Goal: Information Seeking & Learning: Learn about a topic

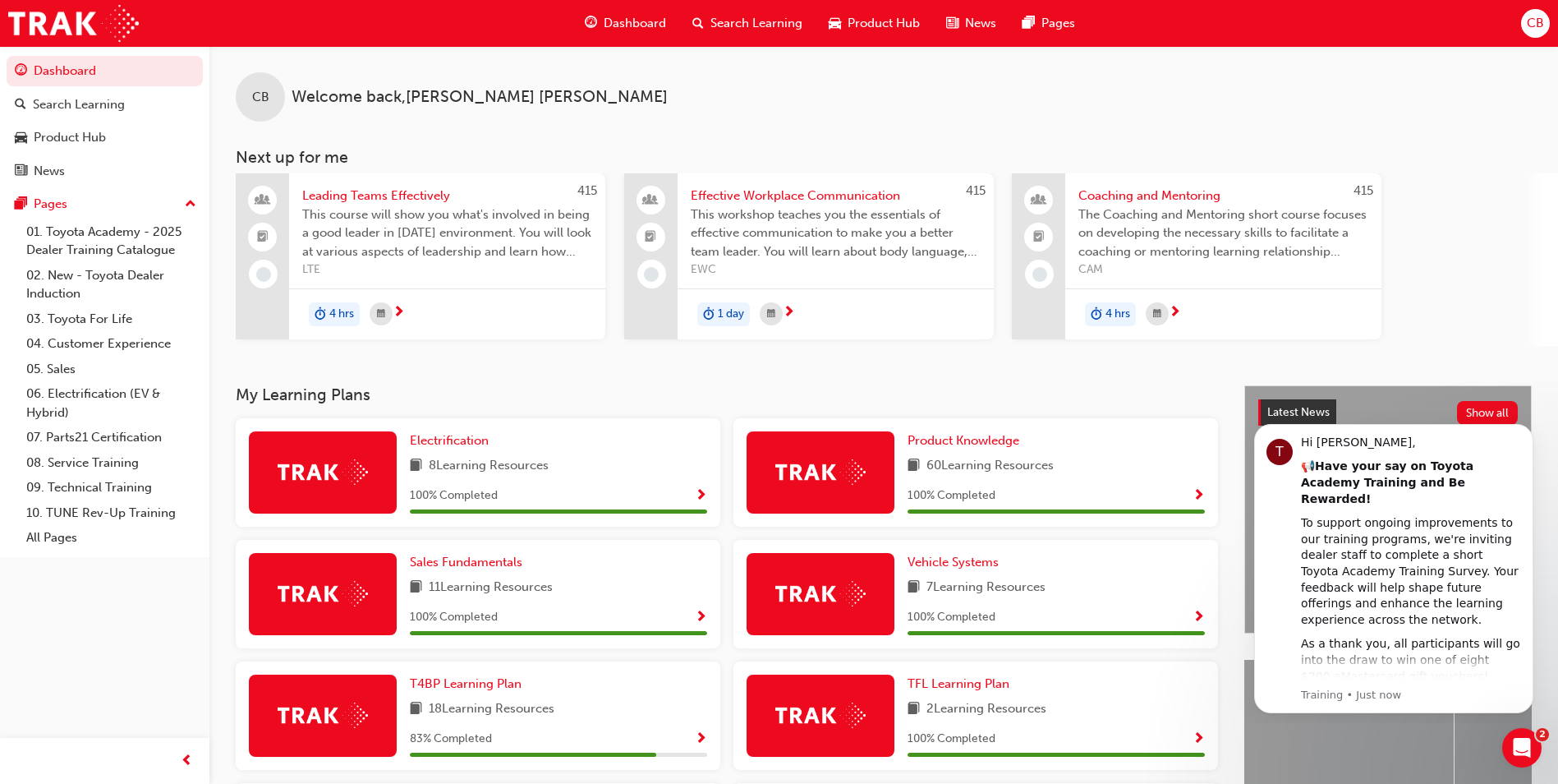
click at [628, 17] on span "Dashboard" at bounding box center [634, 23] width 62 height 19
click at [855, 23] on span "Product Hub" at bounding box center [884, 23] width 72 height 19
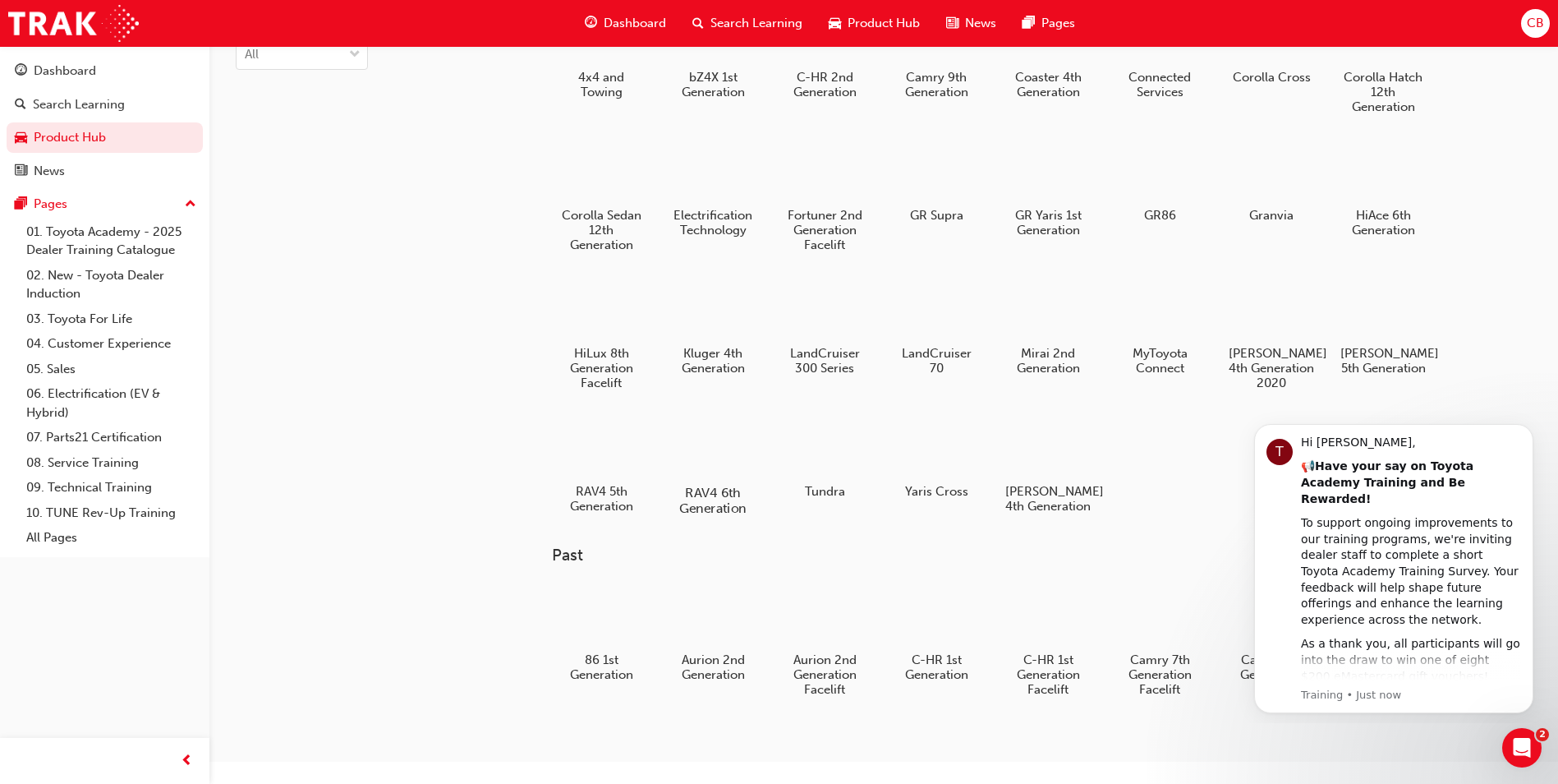
scroll to position [329, 0]
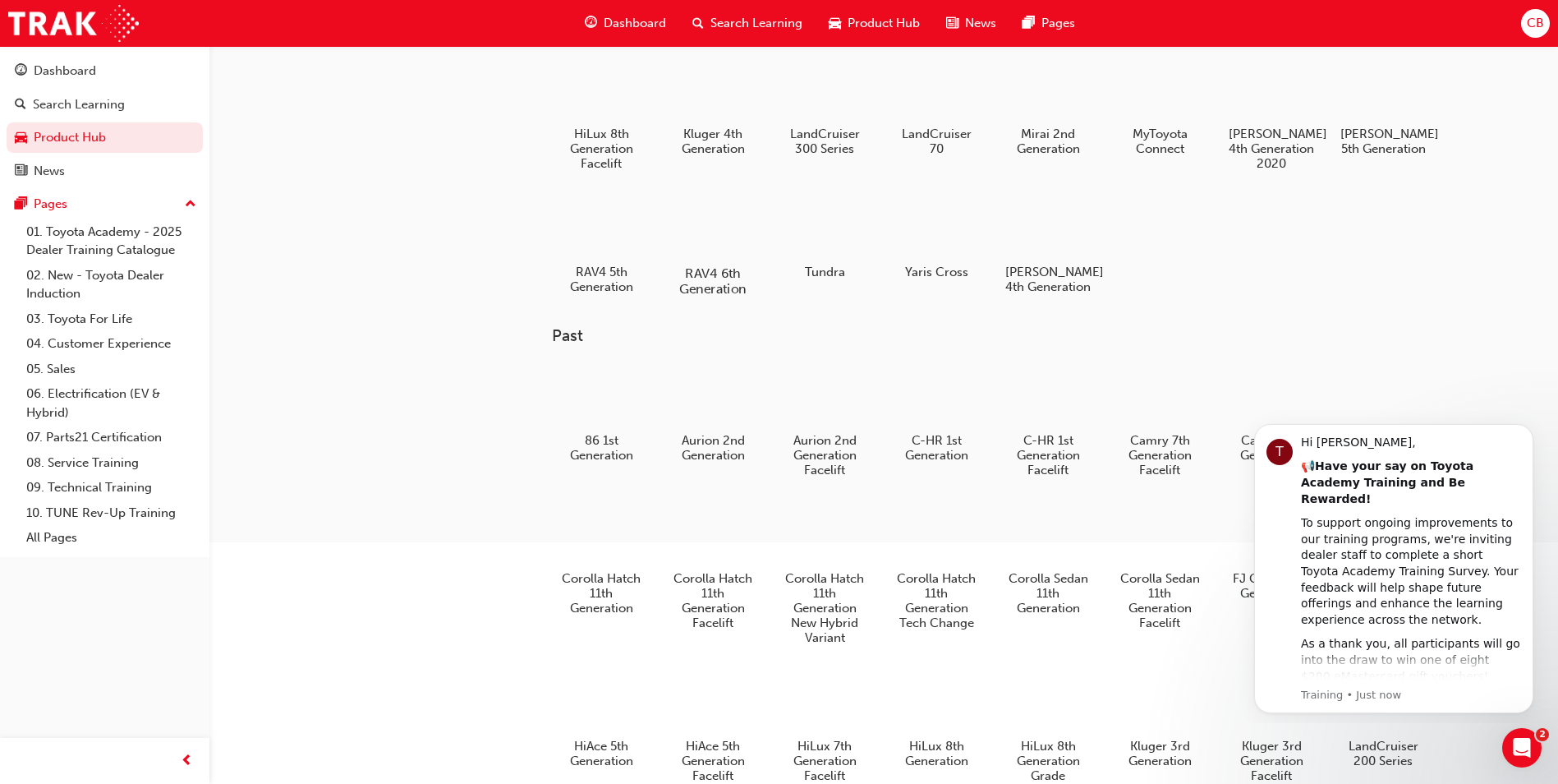
click at [716, 228] on div at bounding box center [714, 225] width 91 height 65
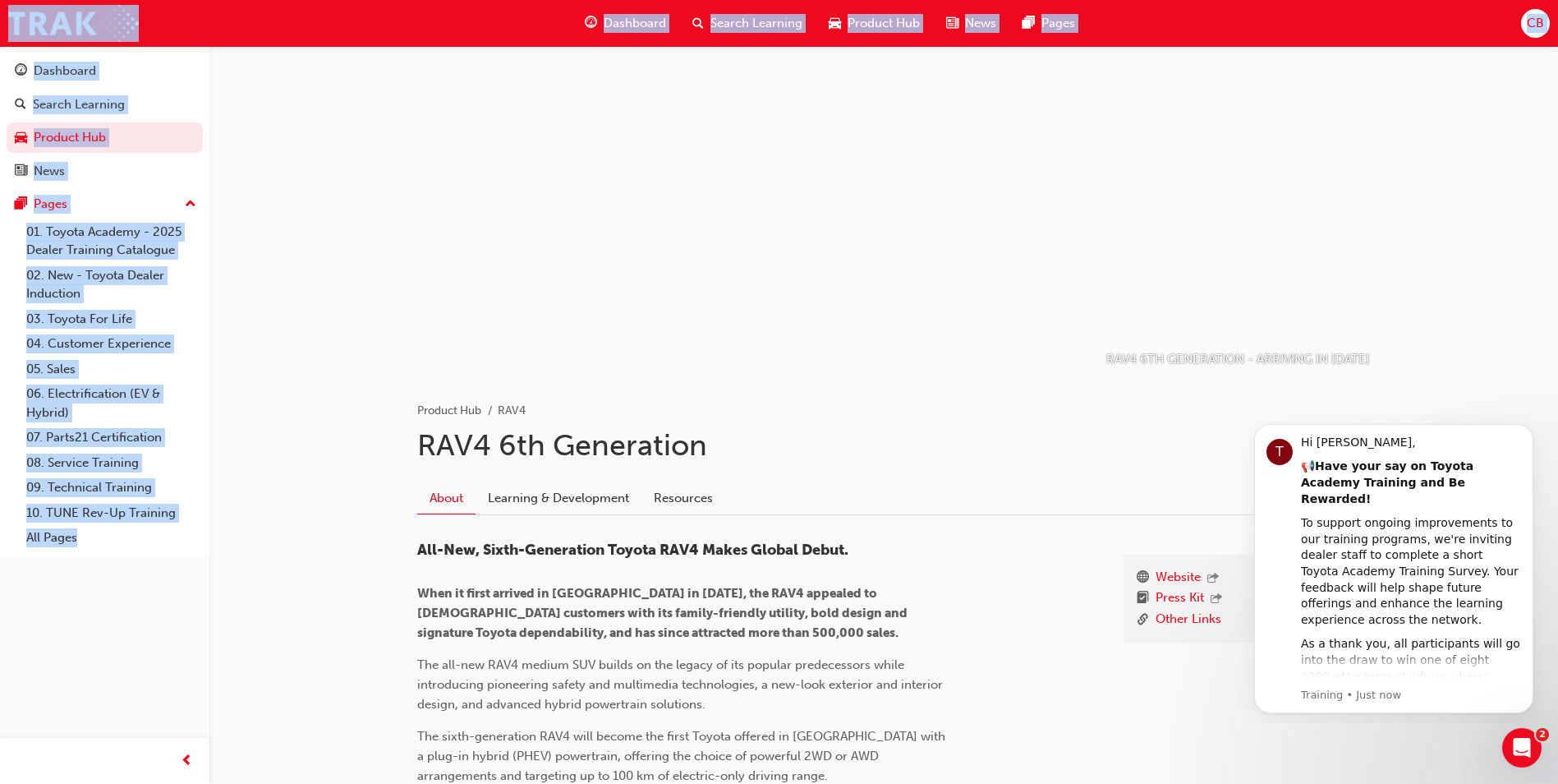
click at [765, 403] on ul "Product Hub RAV4" at bounding box center [883, 411] width 933 height 19
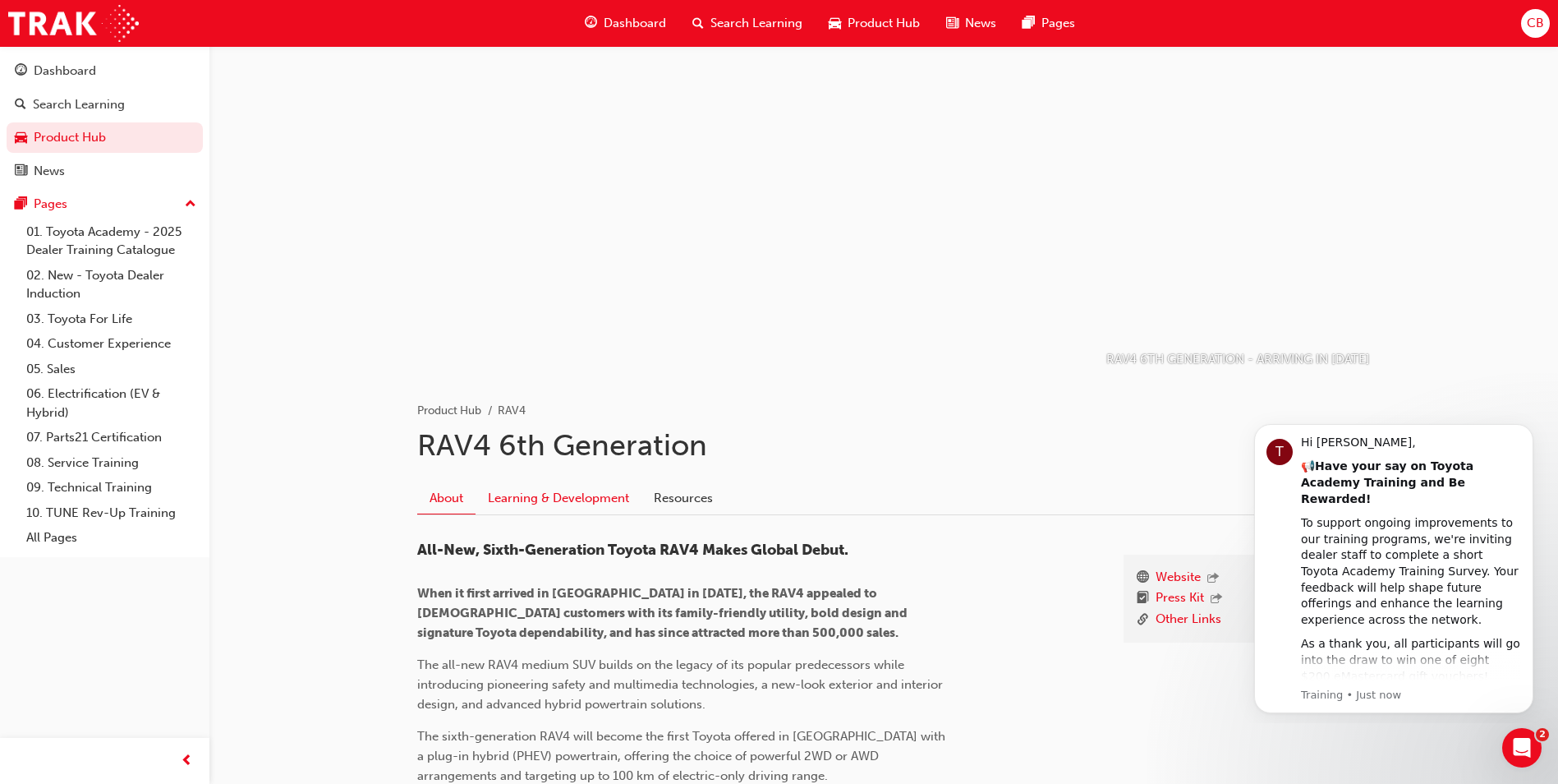
click at [529, 495] on link "Learning & Development" at bounding box center [558, 498] width 166 height 32
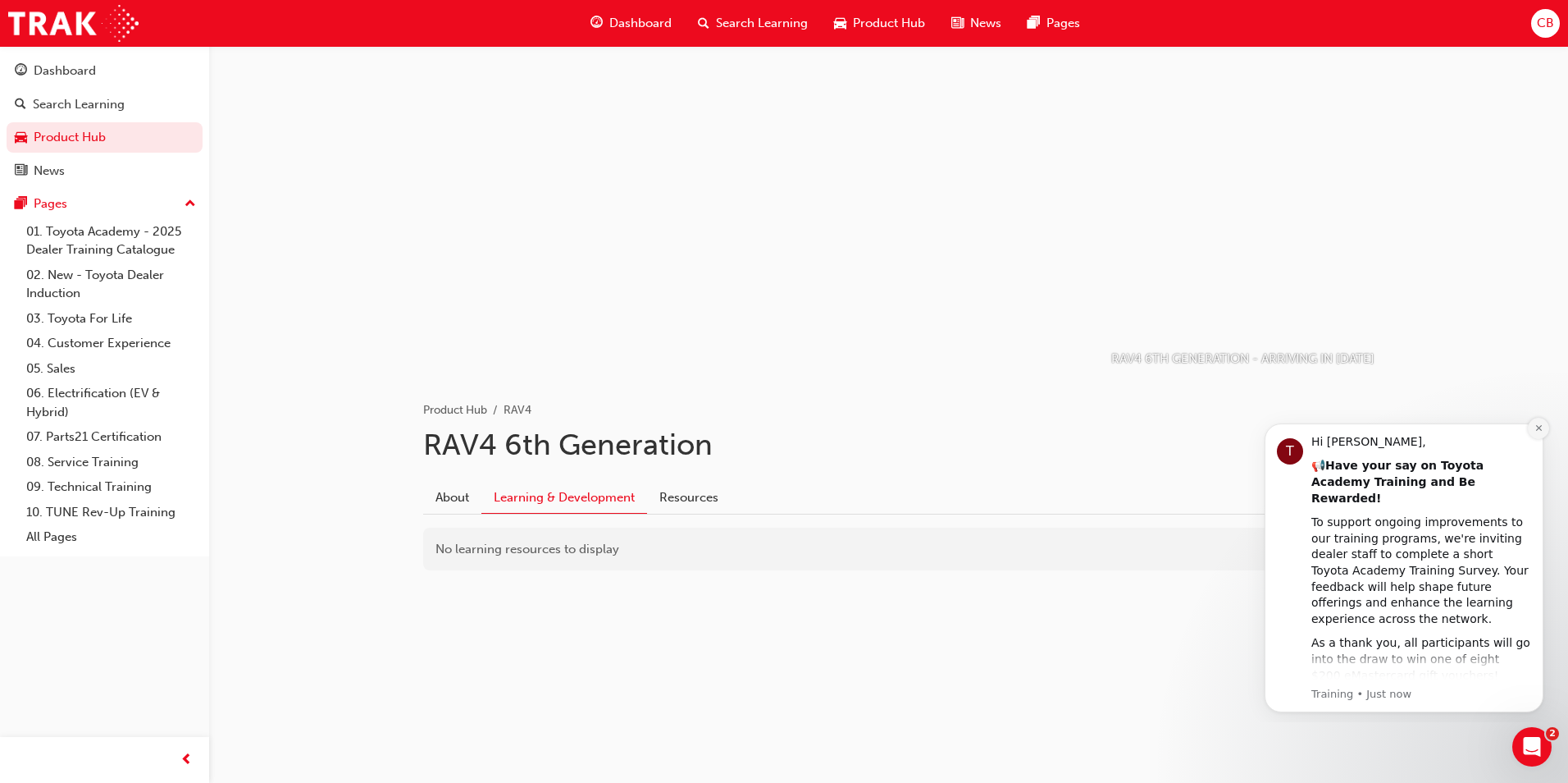
click at [1536, 425] on icon "Dismiss notification" at bounding box center [1538, 428] width 9 height 9
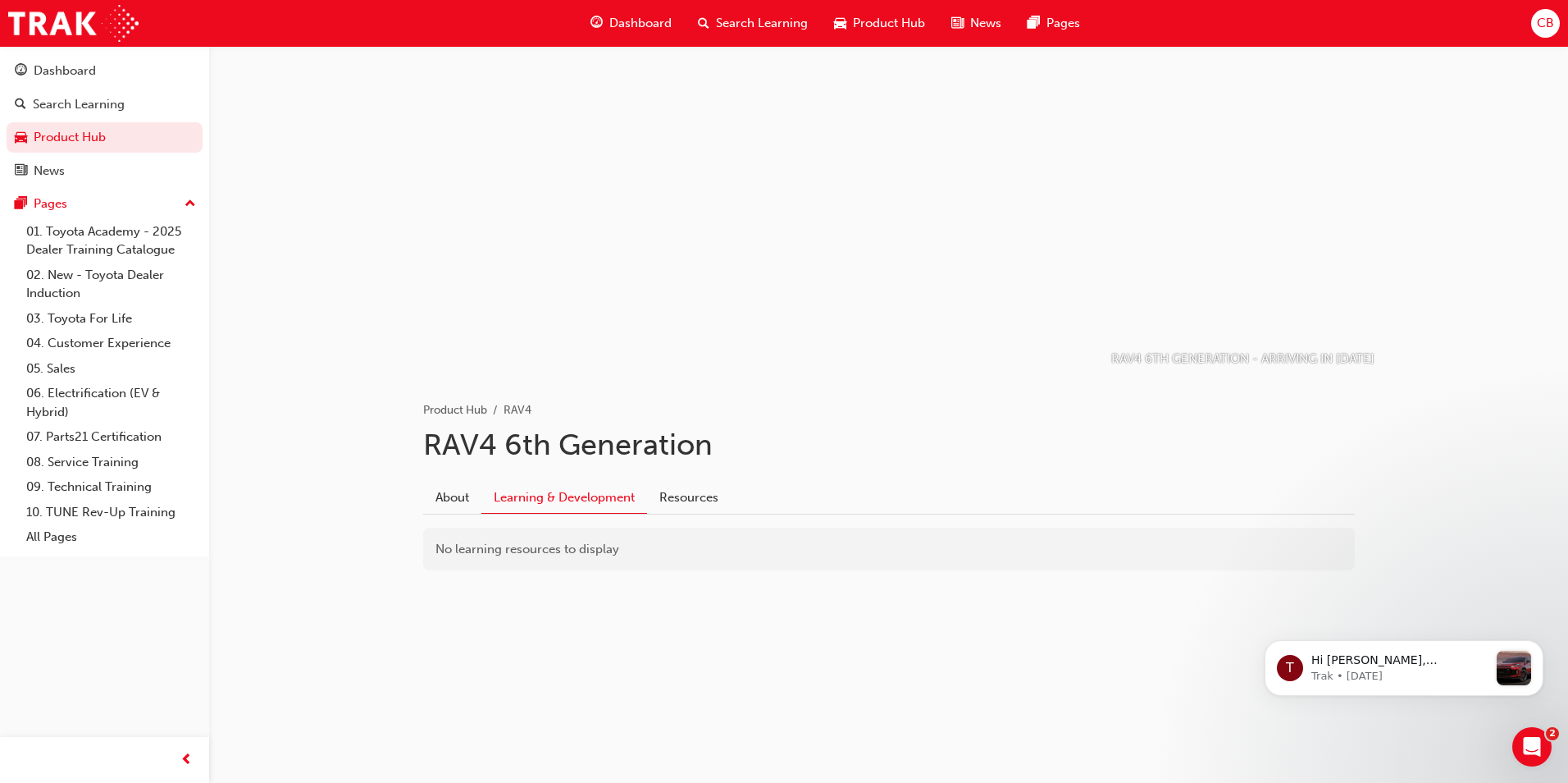
click at [547, 497] on link "Learning & Development" at bounding box center [563, 497] width 166 height 32
click at [468, 497] on link "About" at bounding box center [451, 497] width 58 height 31
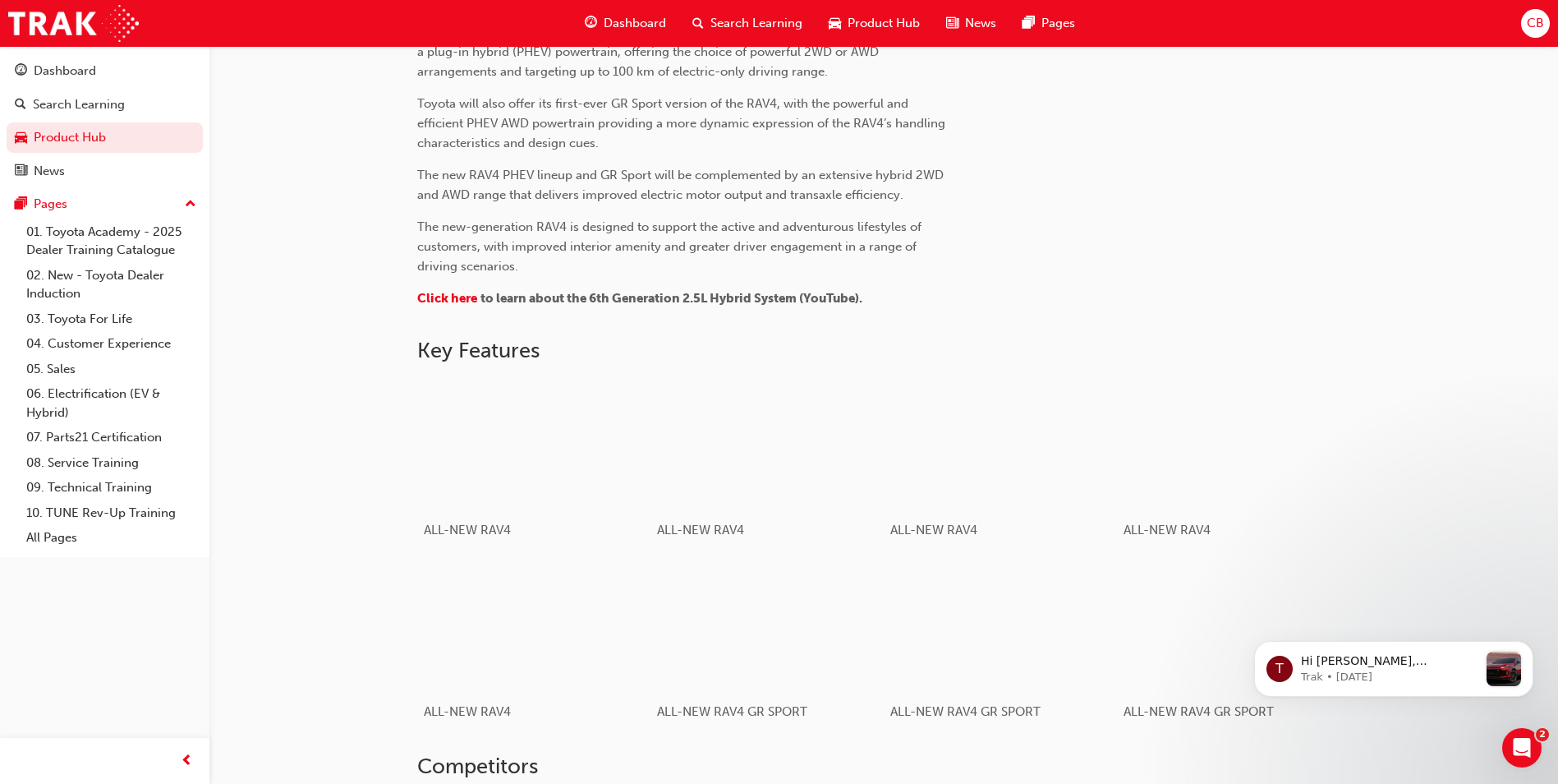
scroll to position [904, 0]
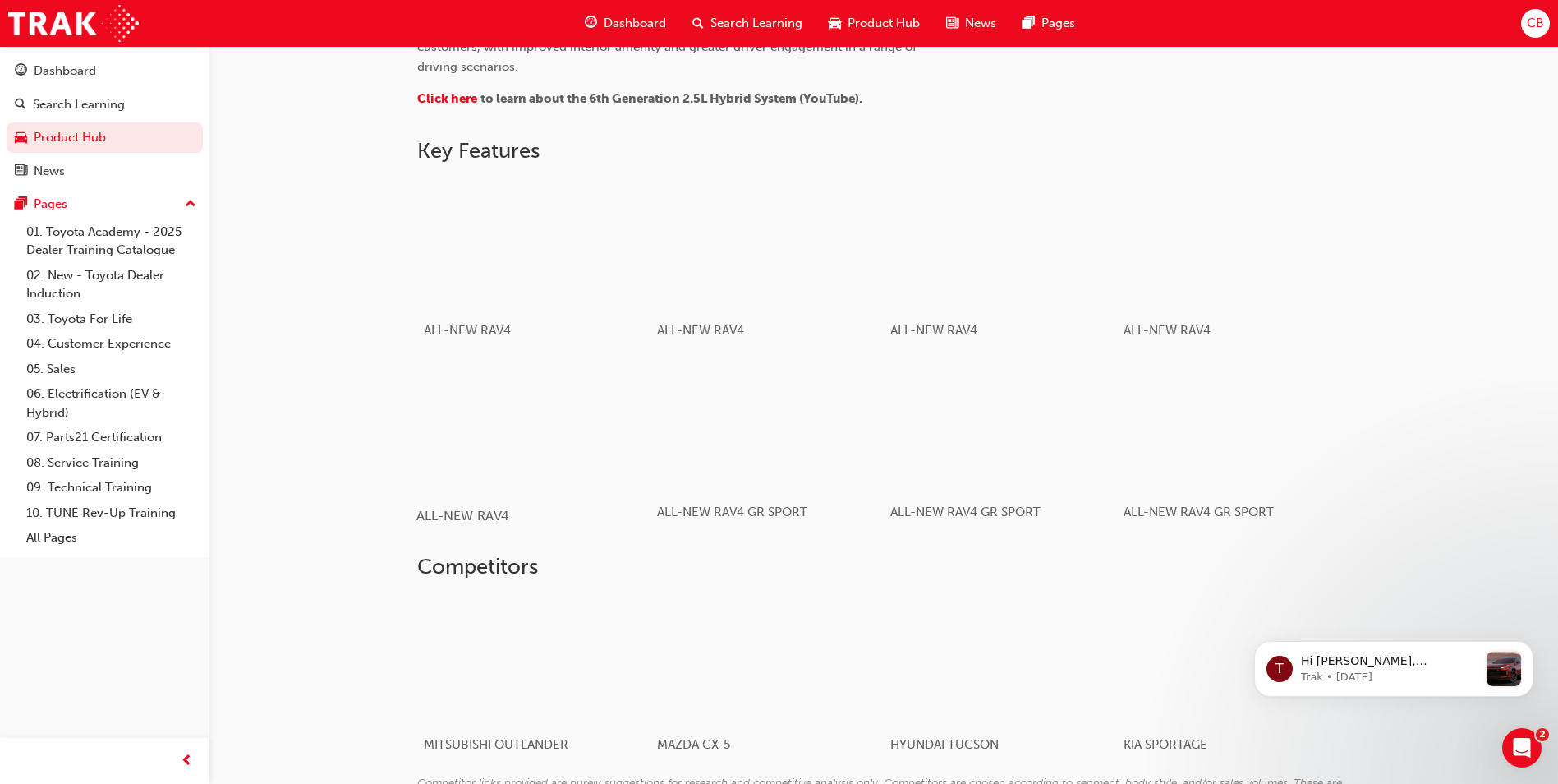
click at [510, 411] on div "button" at bounding box center [533, 425] width 234 height 132
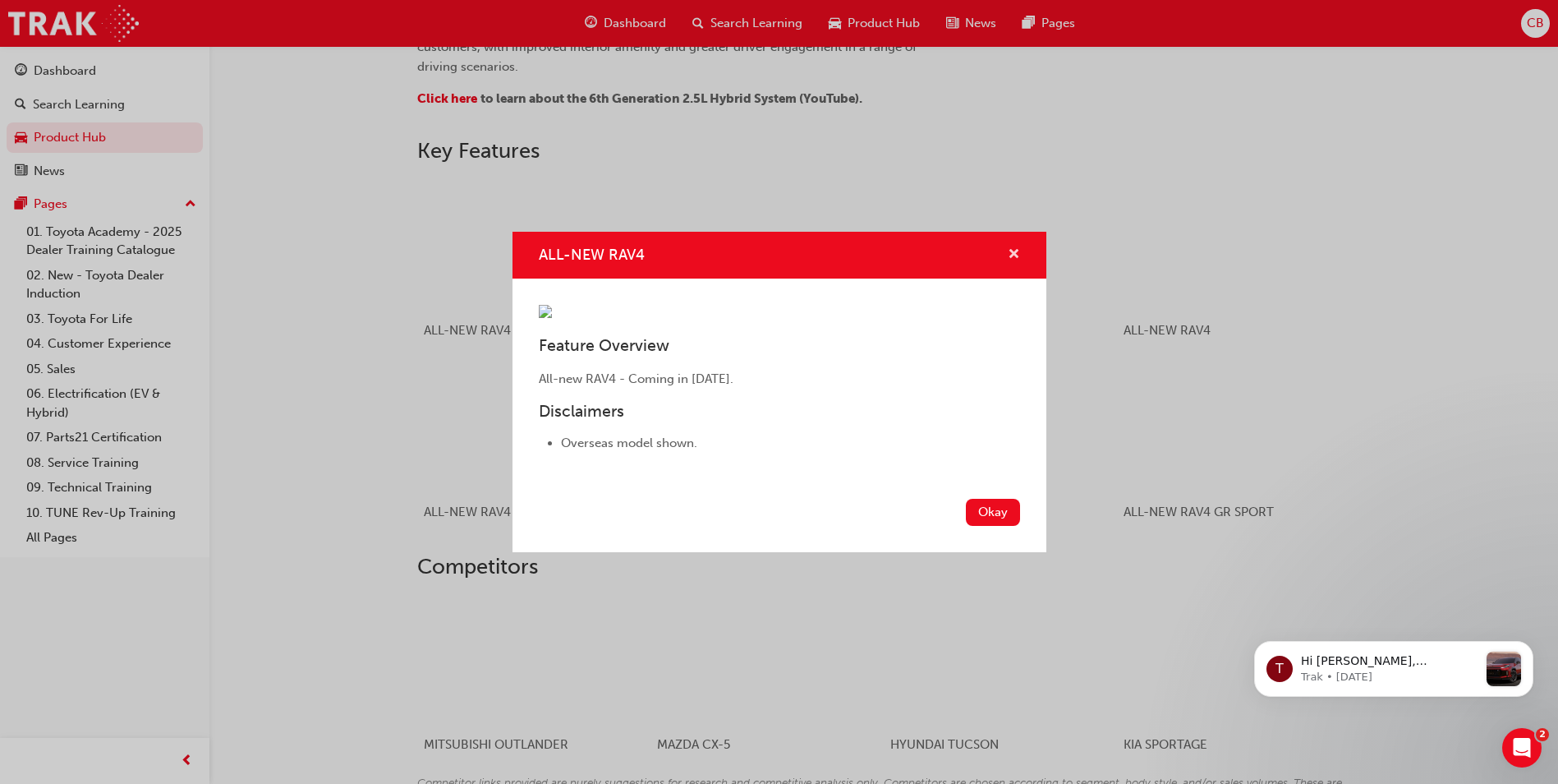
click at [1015, 248] on span "cross-icon" at bounding box center [1014, 256] width 12 height 15
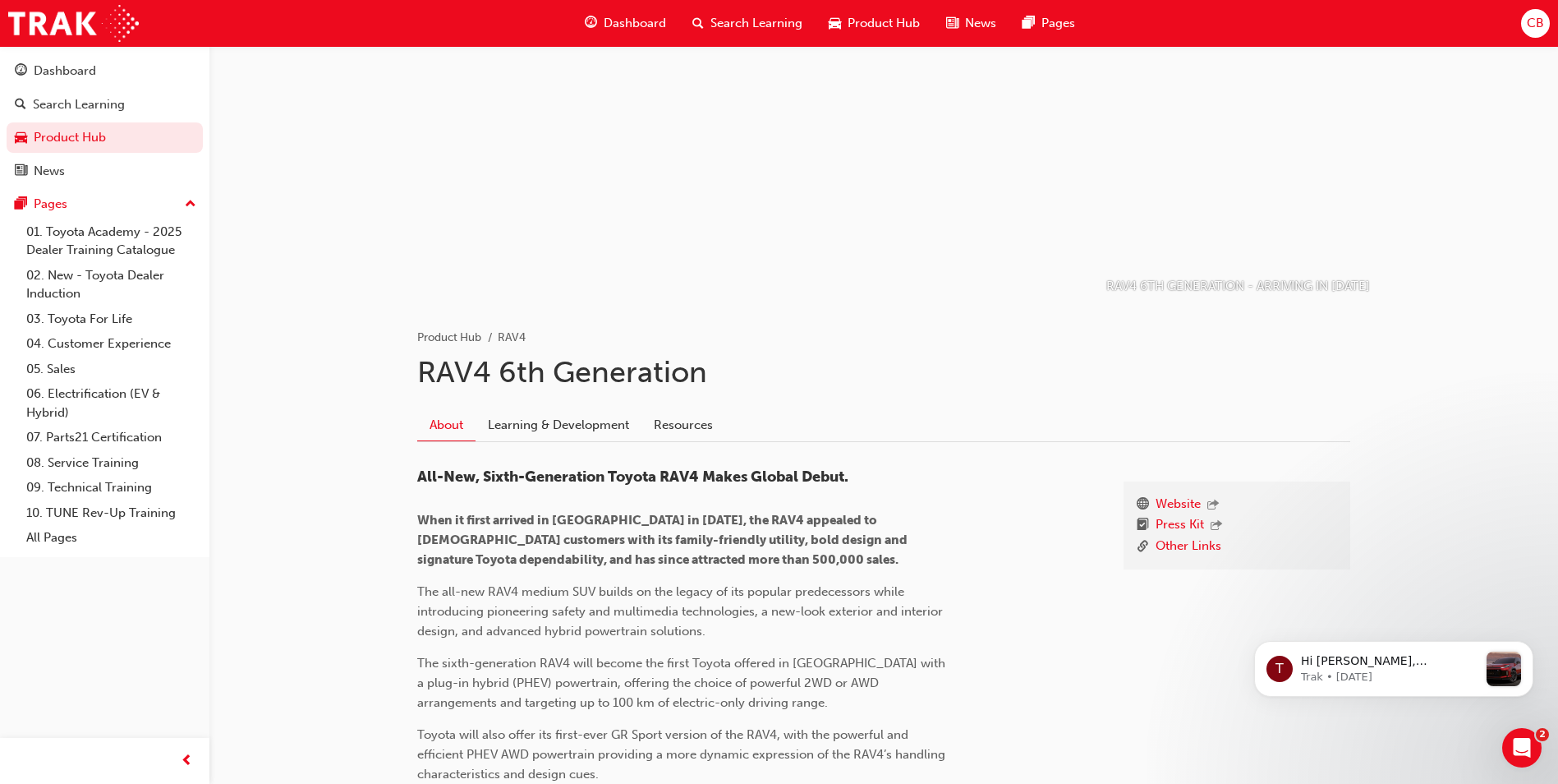
scroll to position [0, 0]
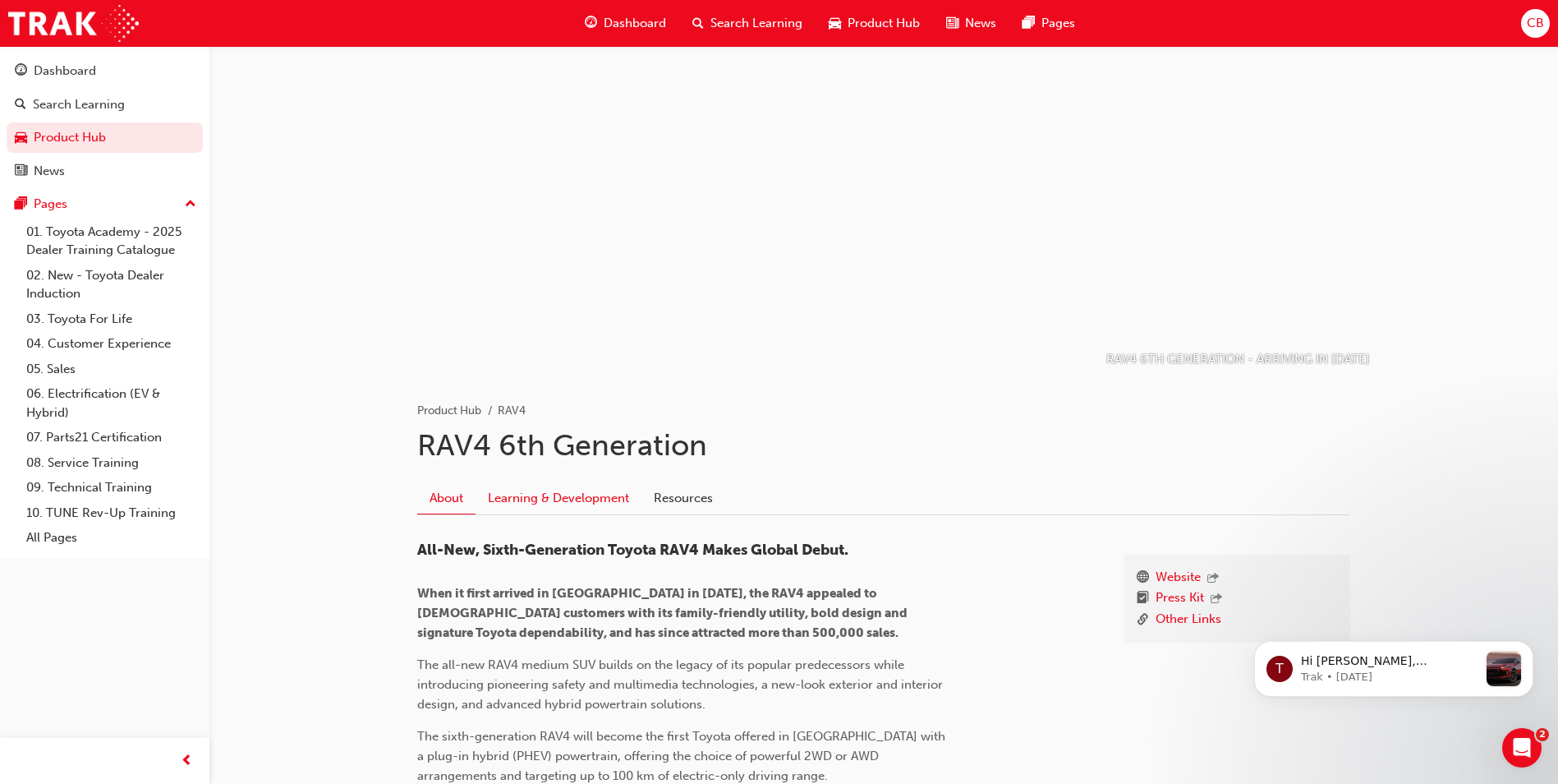
click at [563, 499] on link "Learning & Development" at bounding box center [558, 498] width 166 height 32
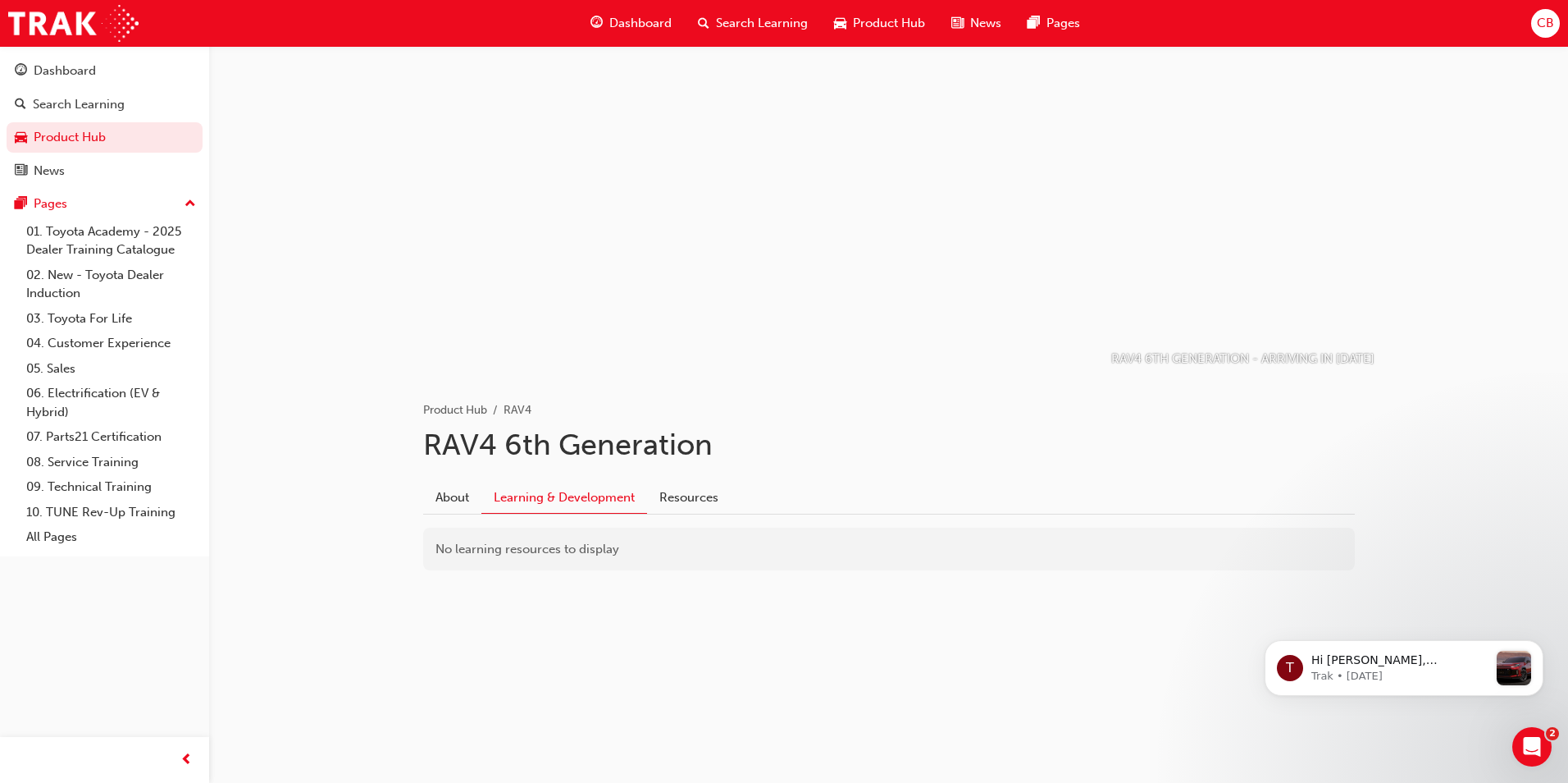
click at [601, 548] on div "No learning resources to display" at bounding box center [888, 549] width 932 height 44
click at [600, 548] on div "No learning resources to display" at bounding box center [888, 549] width 932 height 44
click at [691, 494] on link "Resources" at bounding box center [688, 497] width 83 height 31
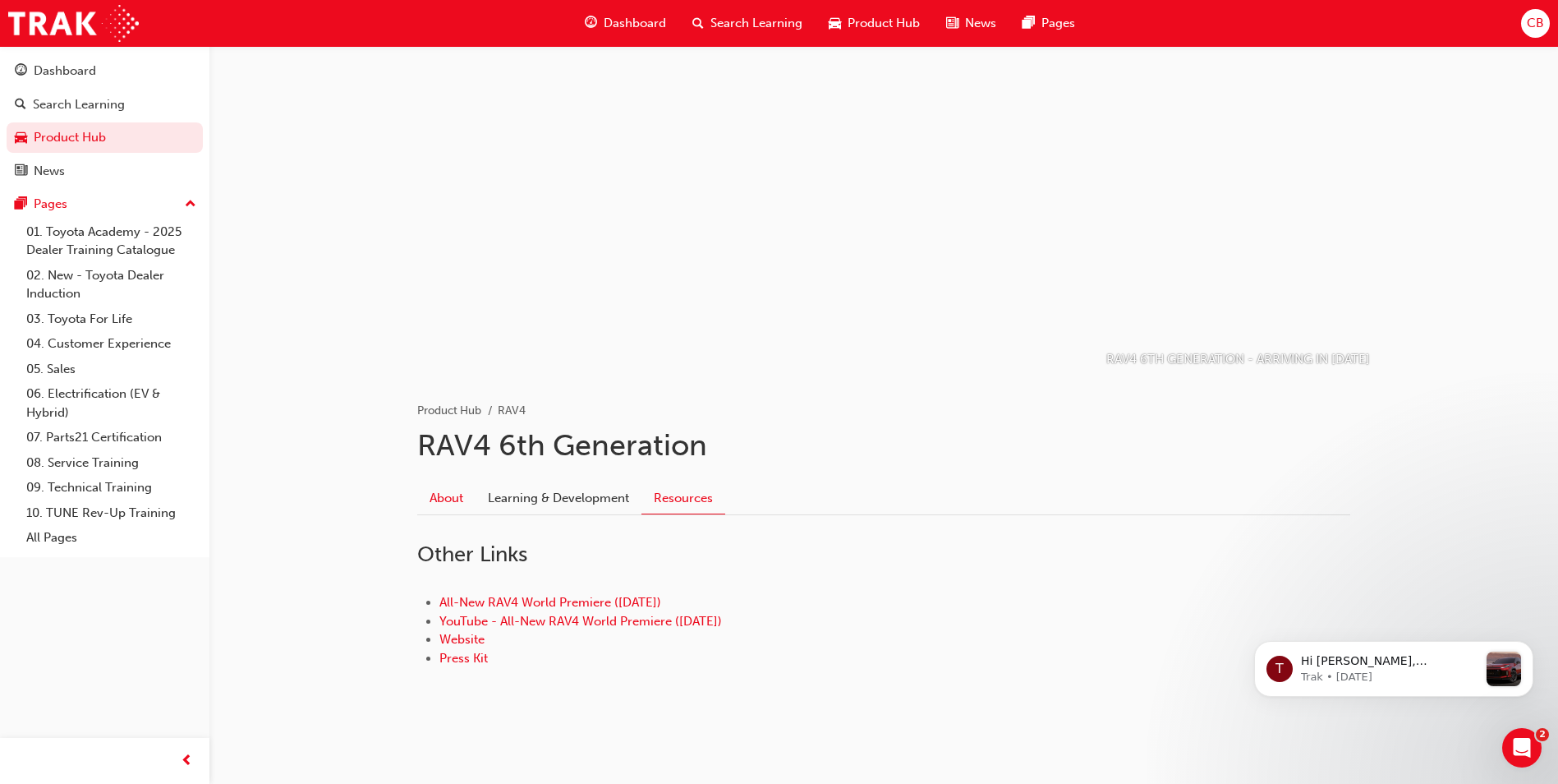
click at [455, 486] on link "About" at bounding box center [446, 498] width 58 height 32
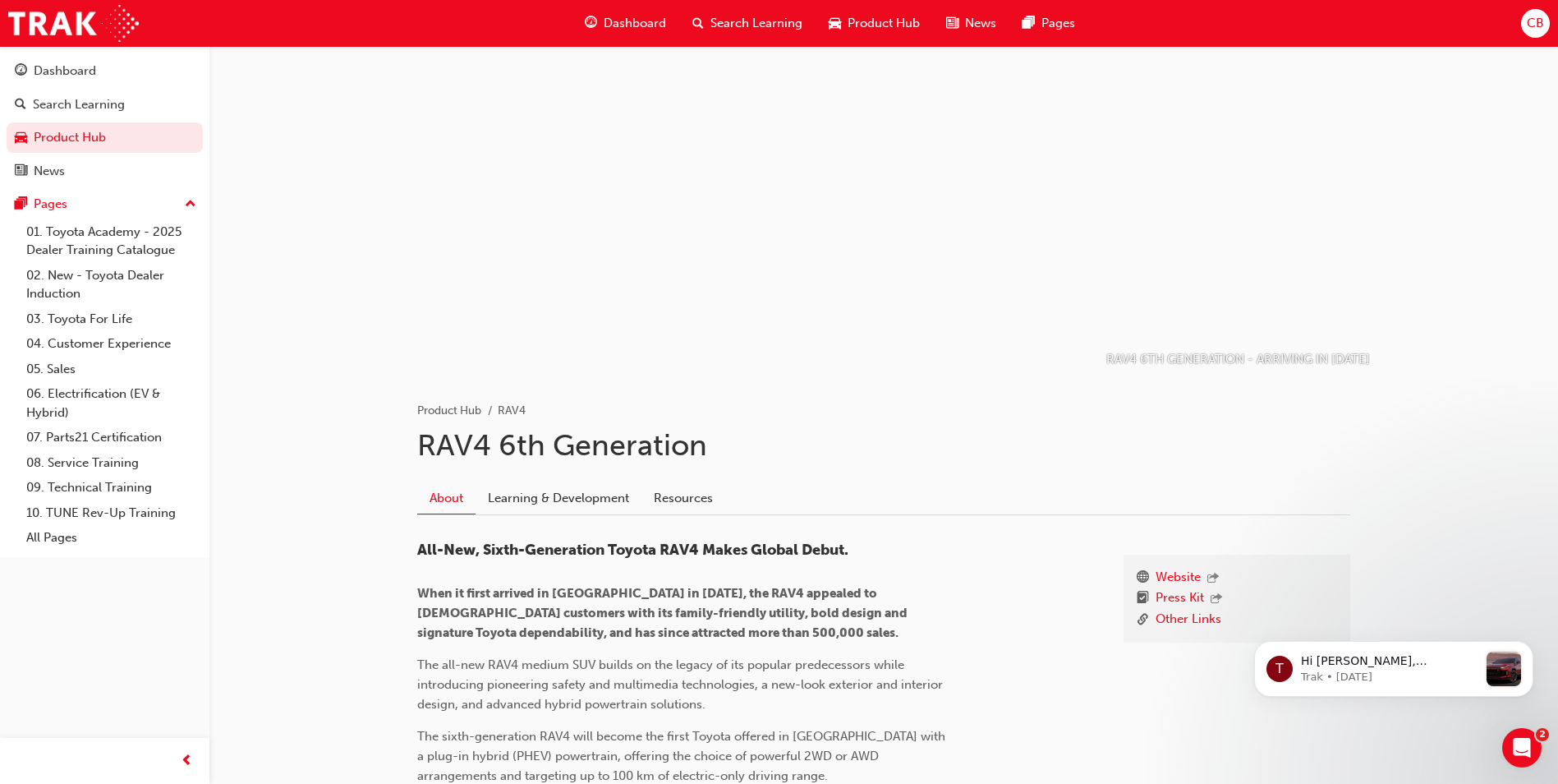
click at [864, 24] on span "Product Hub" at bounding box center [884, 23] width 72 height 19
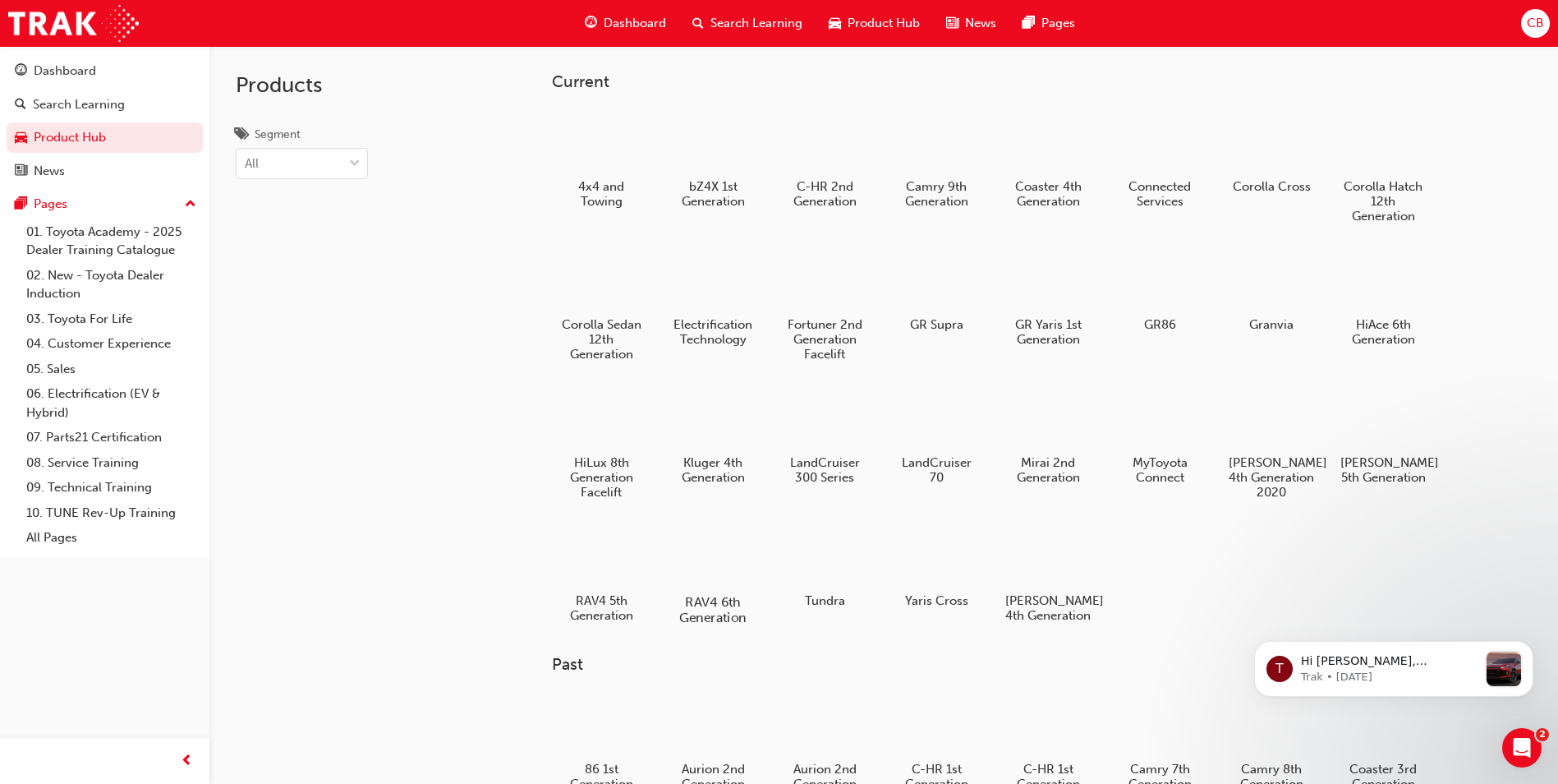
click at [742, 561] on div at bounding box center [714, 554] width 91 height 66
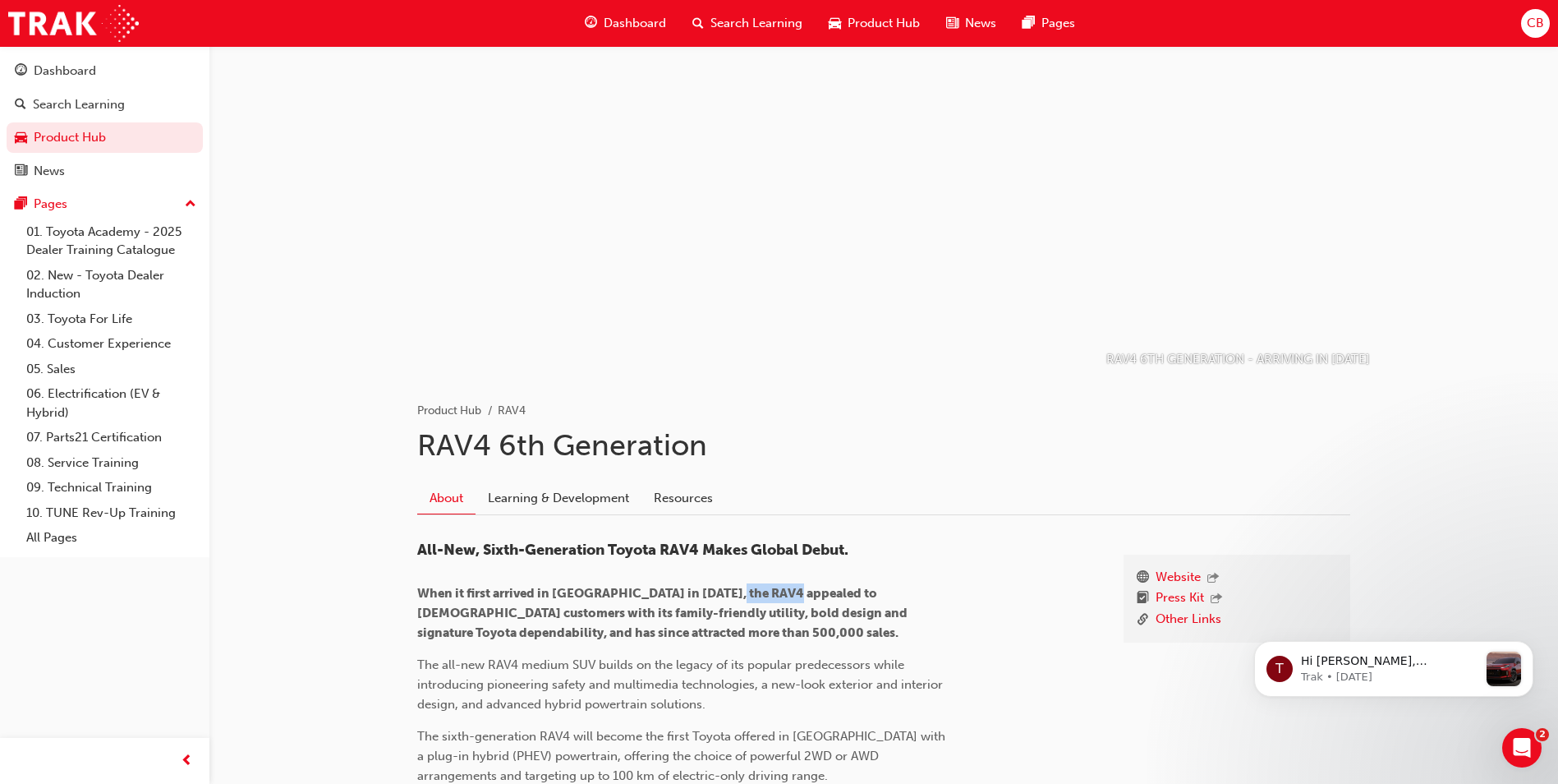
click at [742, 561] on div "All-New, Sixth-Generation Toyota RAV4 Makes Global Debut. When it first arrived…" at bounding box center [684, 778] width 534 height 475
click at [585, 491] on link "Learning & Development" at bounding box center [558, 498] width 166 height 32
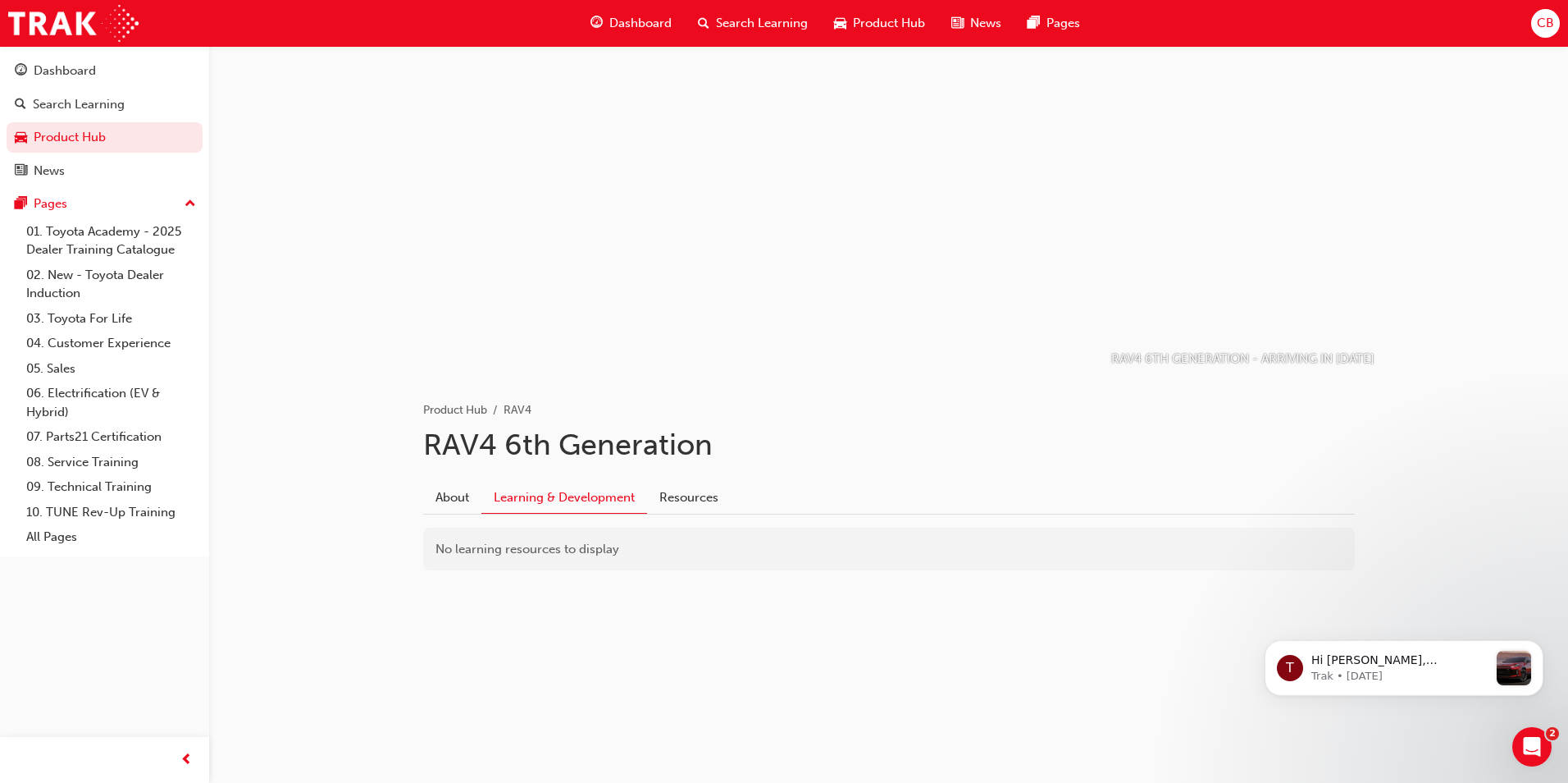
click at [540, 552] on div "No learning resources to display" at bounding box center [888, 549] width 932 height 44
click at [737, 25] on span "Search Learning" at bounding box center [761, 23] width 92 height 19
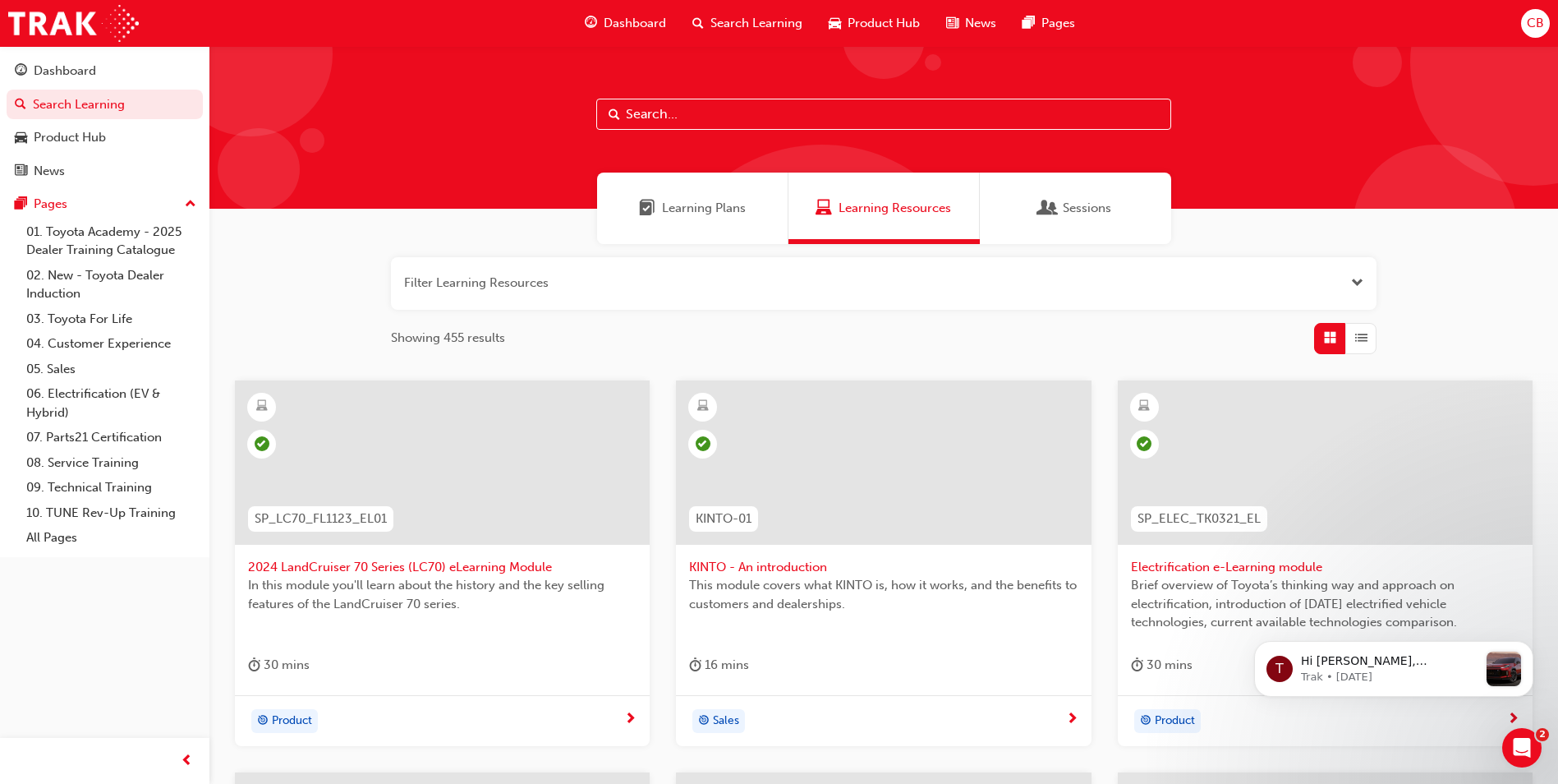
click at [432, 285] on button "button" at bounding box center [884, 283] width 986 height 53
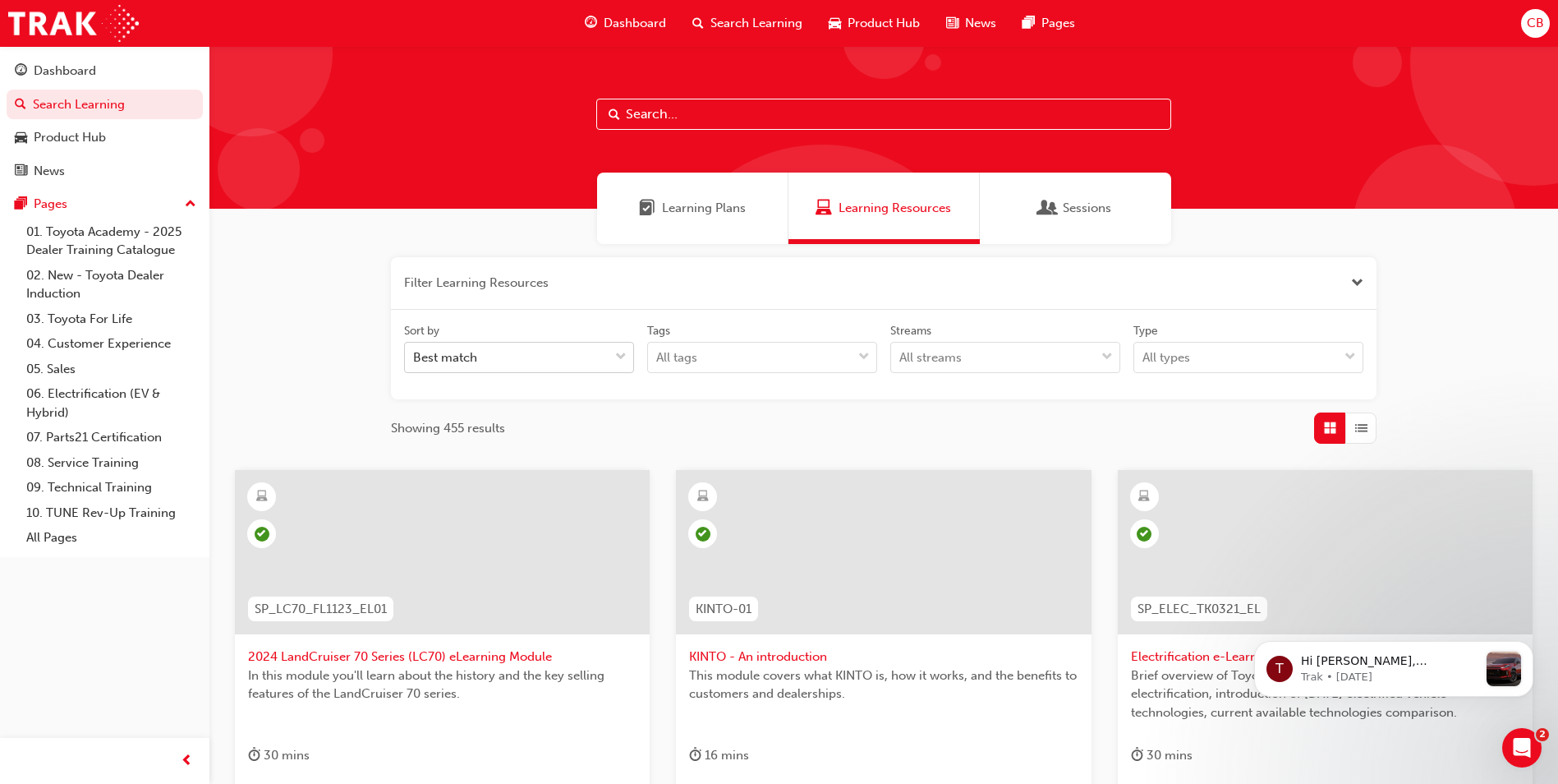
click at [618, 358] on span "down-icon" at bounding box center [621, 357] width 11 height 21
click at [415, 358] on input "Sort by Best match" at bounding box center [414, 357] width 2 height 14
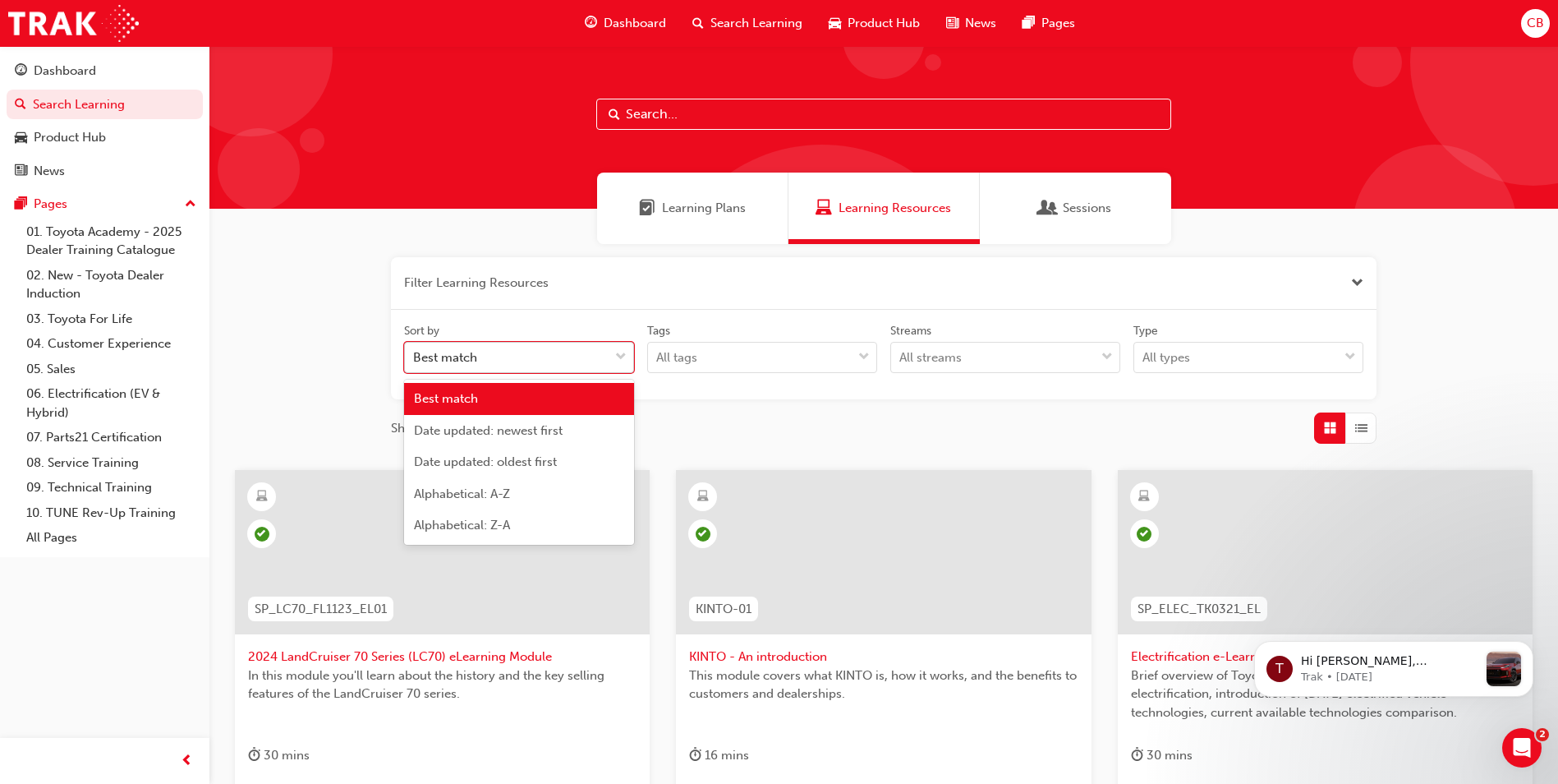
click at [618, 358] on span "down-icon" at bounding box center [621, 357] width 11 height 21
click at [415, 358] on input "Sort by option Best match focused, 1 of 5. 5 results available. Use Up and Down…" at bounding box center [414, 357] width 2 height 14
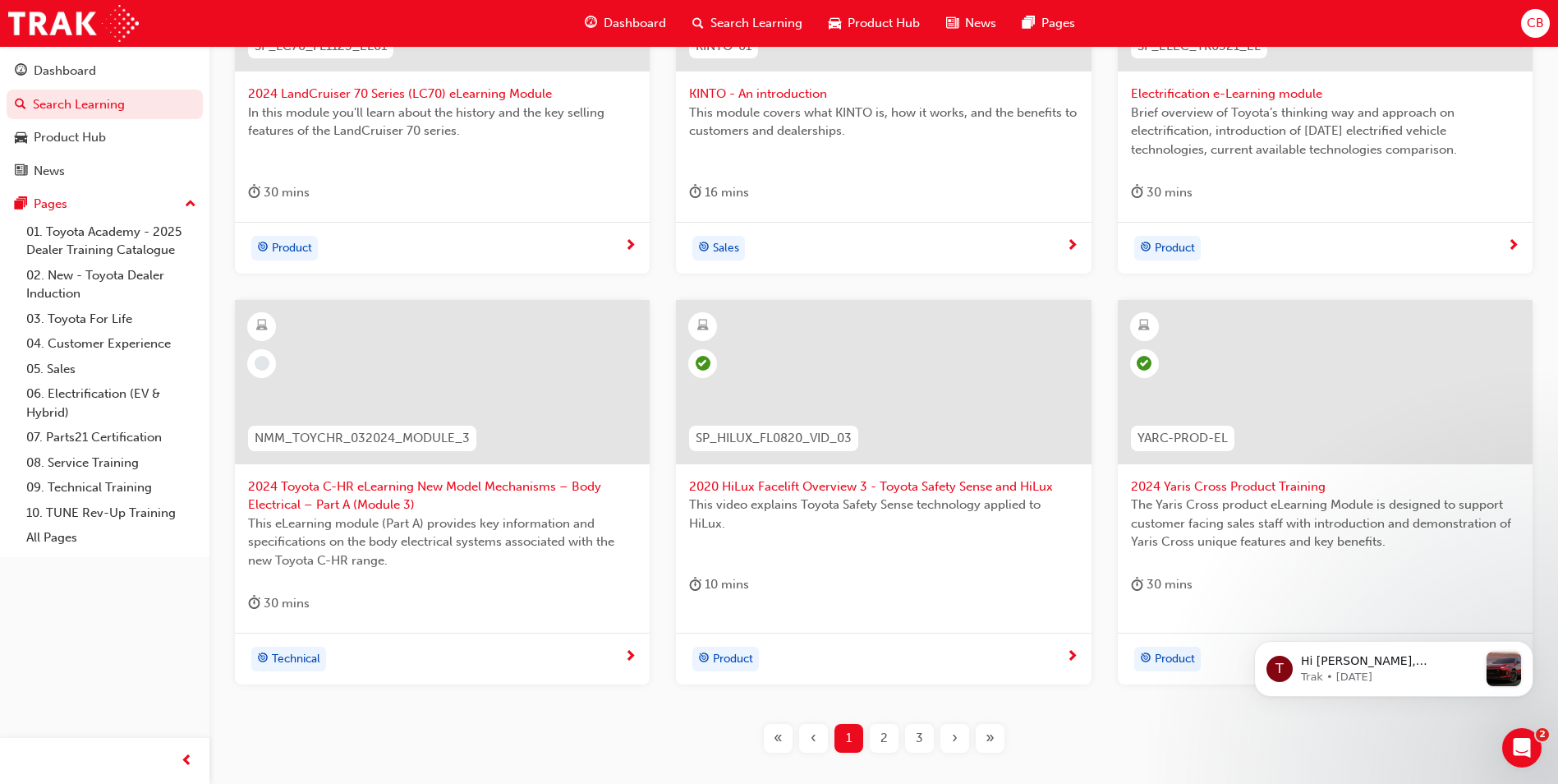
scroll to position [664, 0]
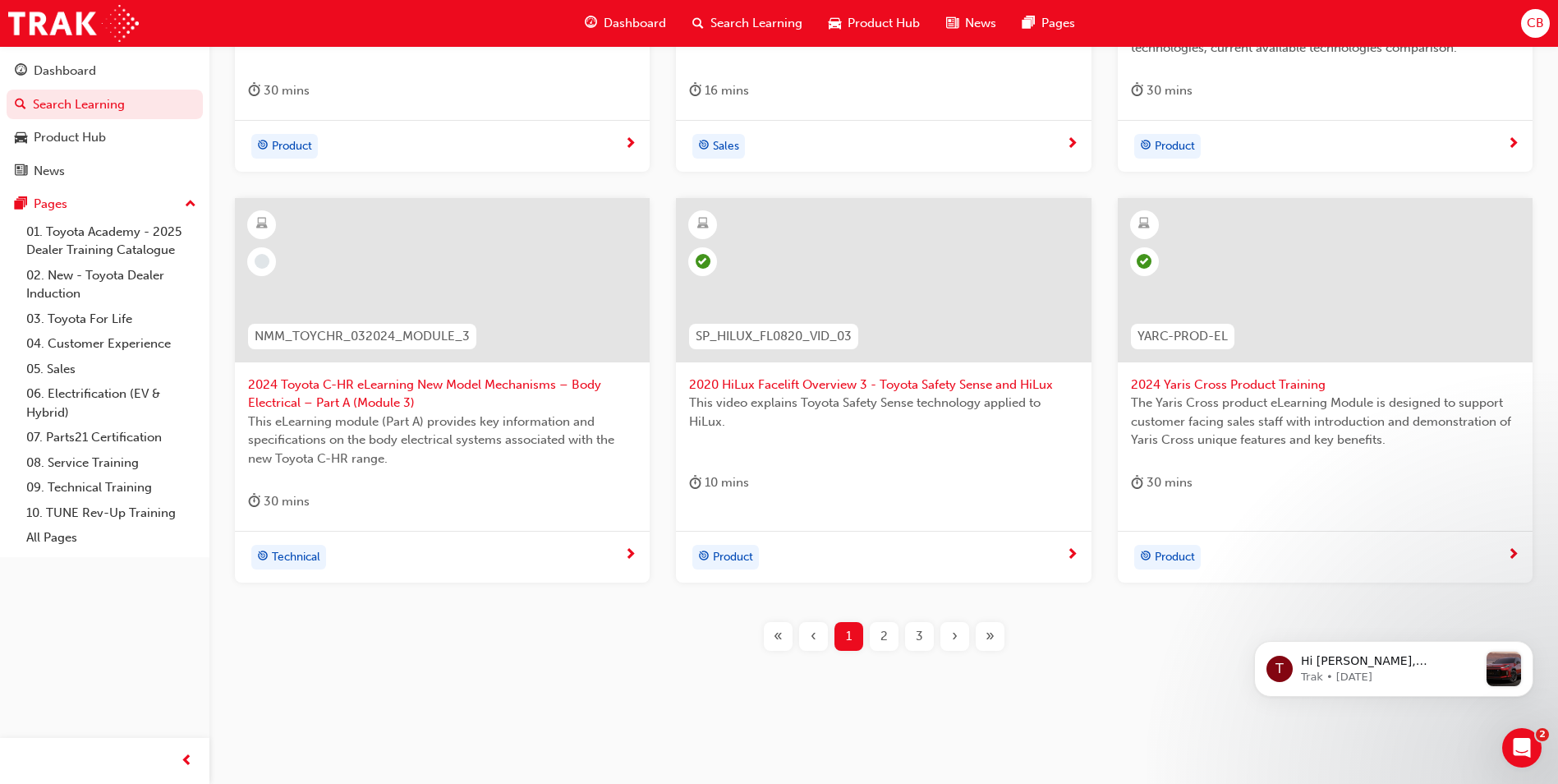
click at [883, 639] on span "2" at bounding box center [884, 636] width 7 height 19
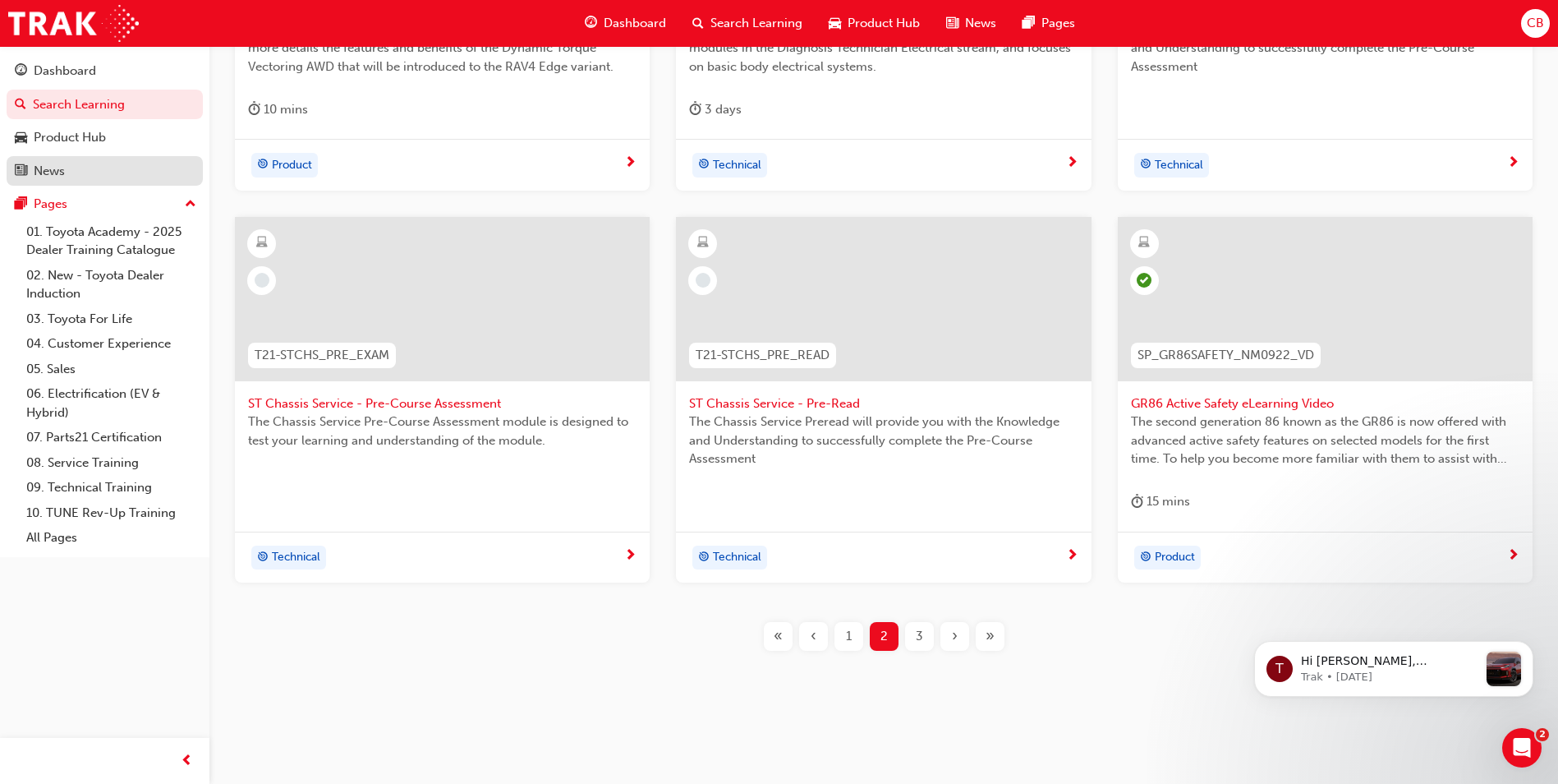
click at [54, 173] on div "News" at bounding box center [49, 171] width 32 height 19
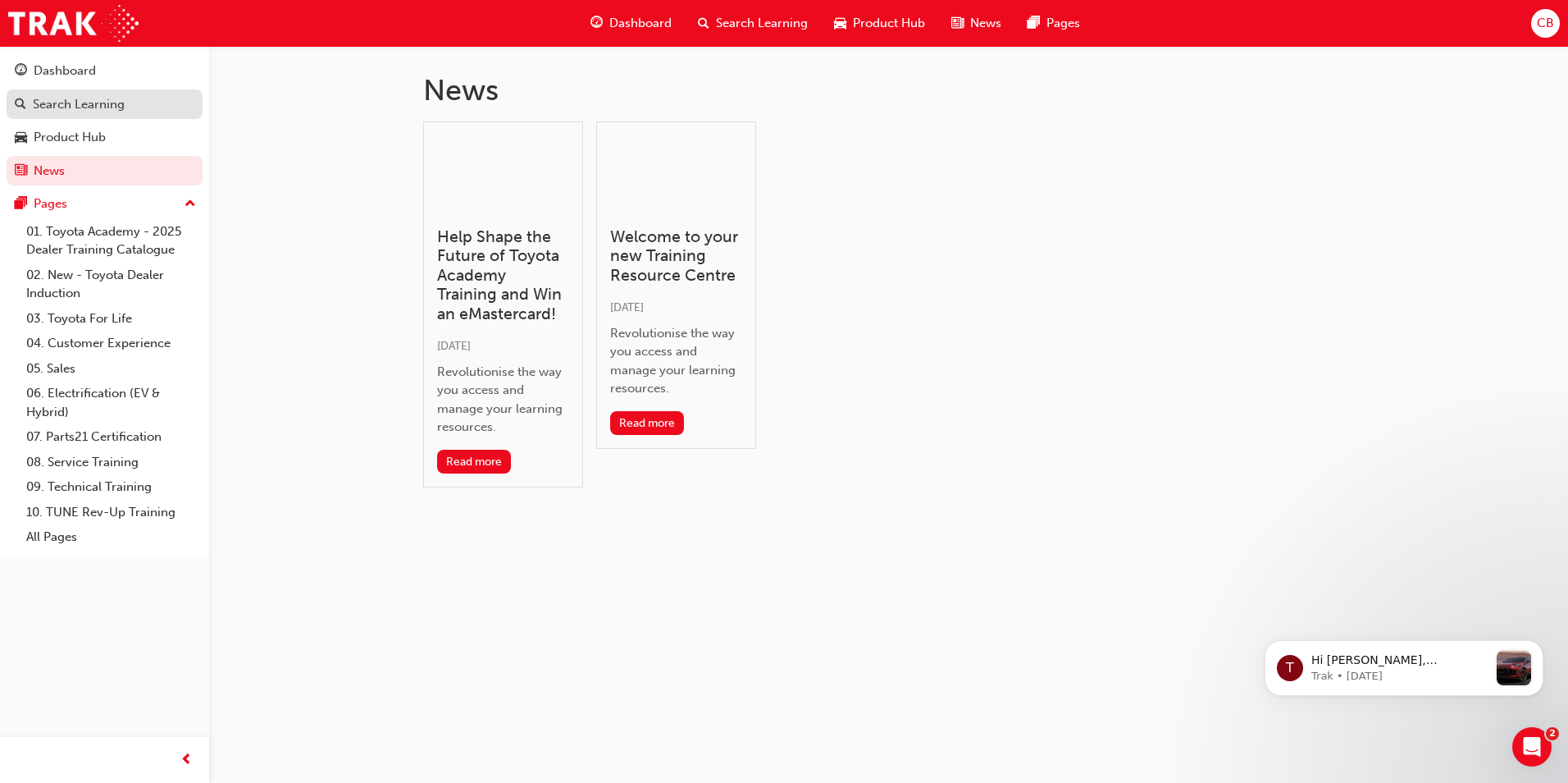
click at [46, 105] on div "Search Learning" at bounding box center [78, 105] width 92 height 19
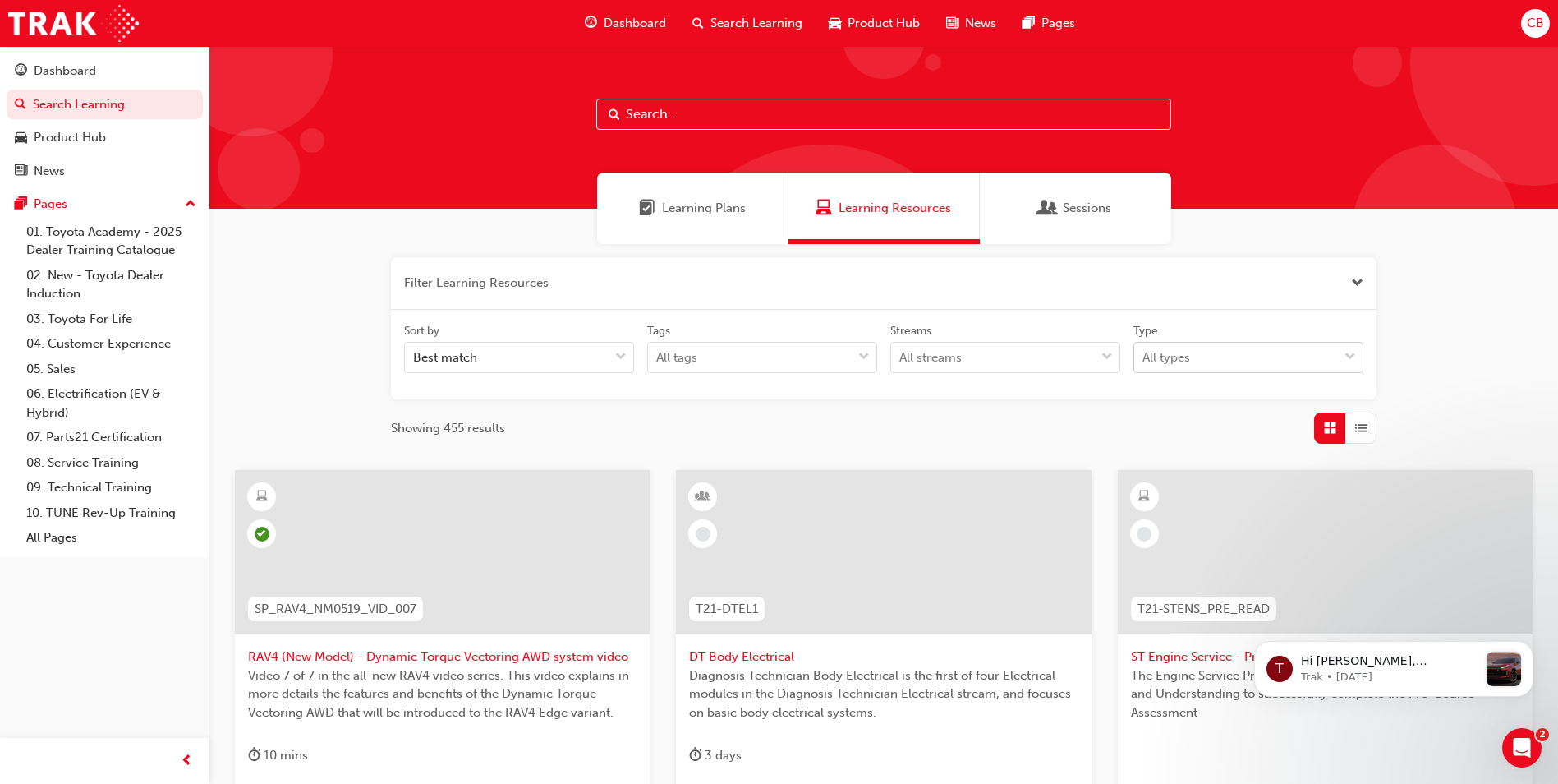
click at [1173, 362] on div "All types" at bounding box center [1166, 358] width 47 height 19
click at [1145, 362] on input "Type All types" at bounding box center [1144, 357] width 2 height 14
click at [1108, 353] on span "down-icon" at bounding box center [1108, 357] width 11 height 21
click at [901, 353] on input "Streams All streams" at bounding box center [901, 357] width 2 height 14
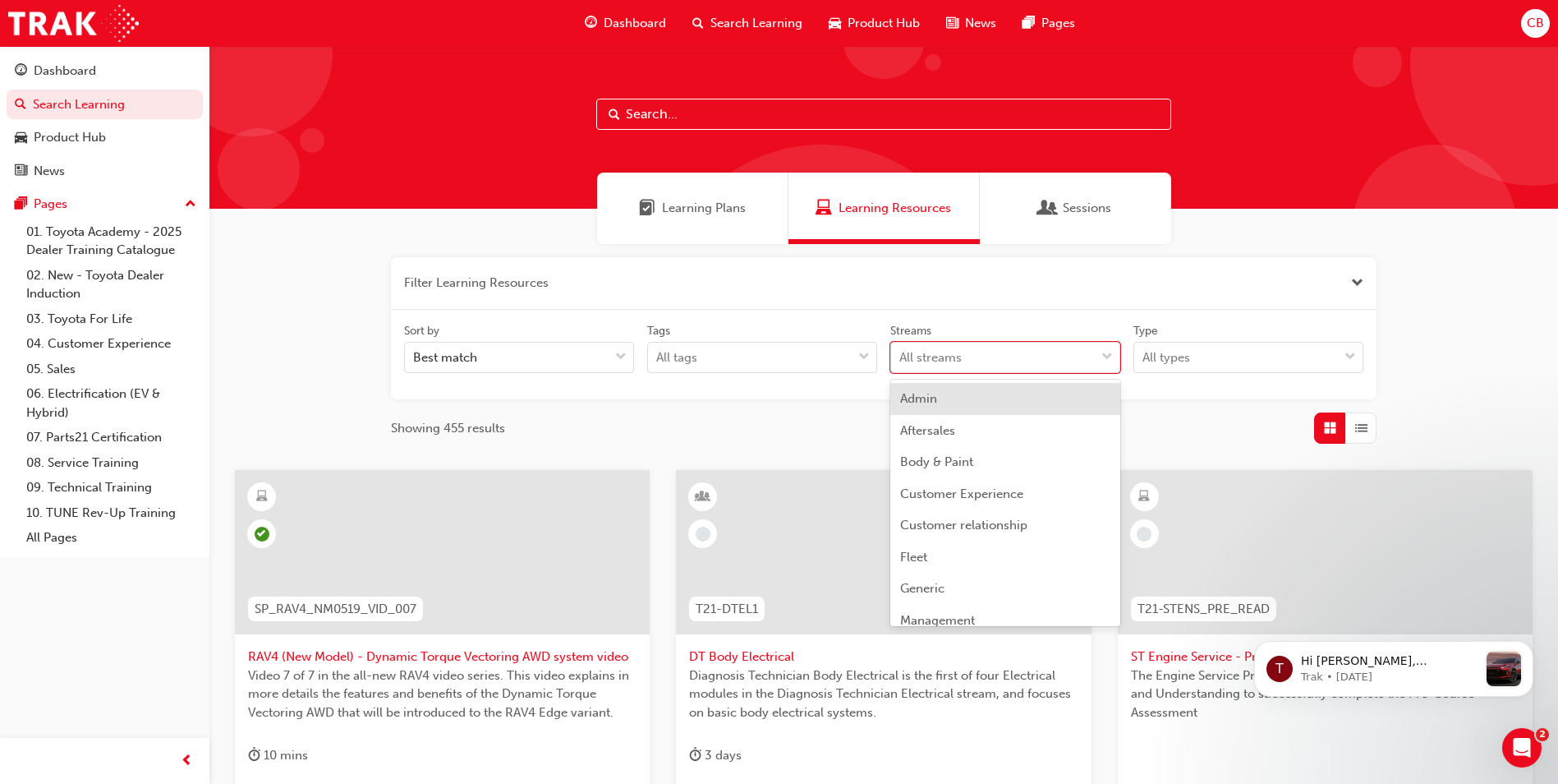
click at [788, 394] on div "Sort by Best match Tags All tags Streams option Admin focused, 1 of 23. 23 resu…" at bounding box center [884, 355] width 986 height 91
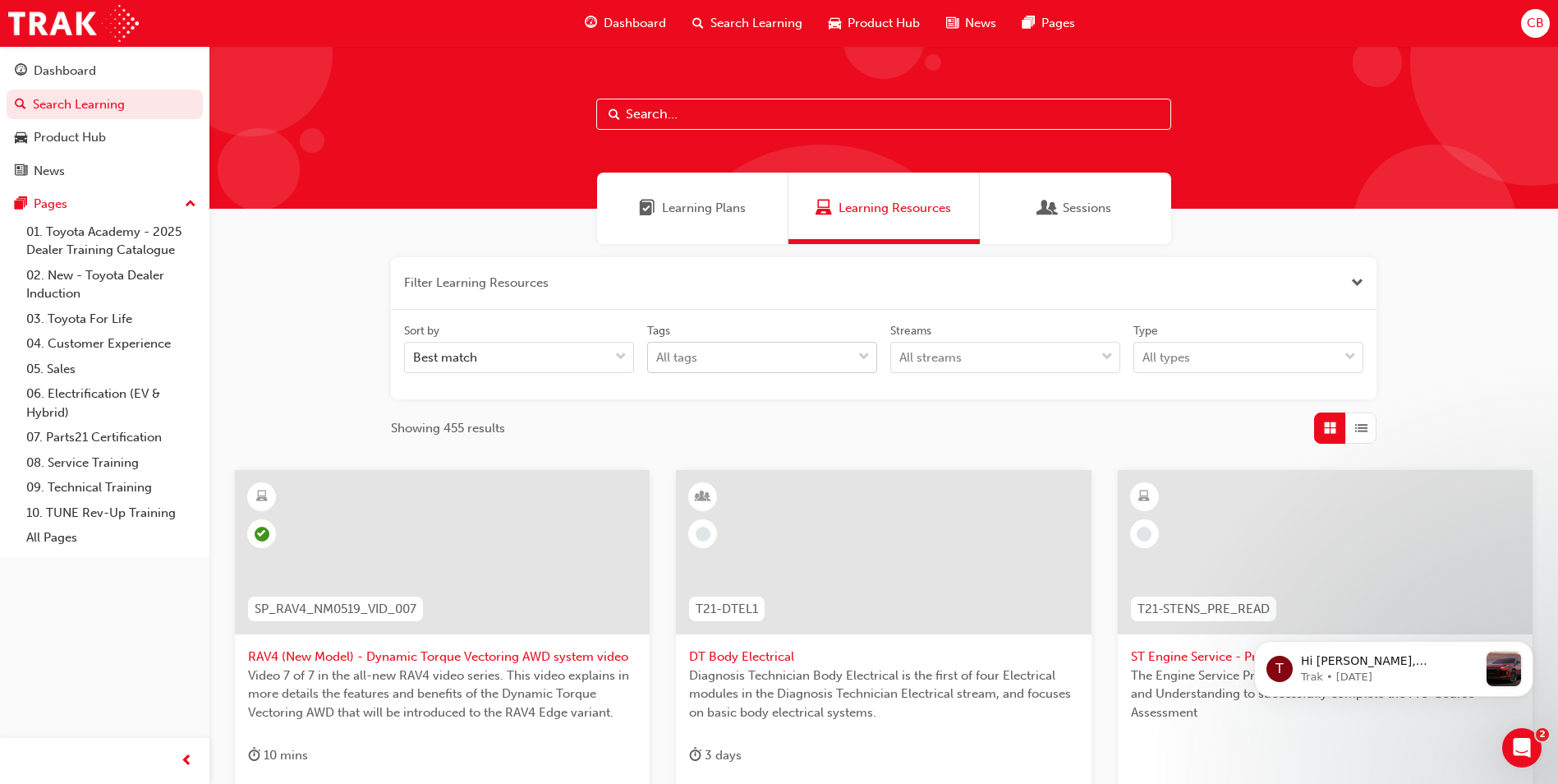
click at [715, 363] on div "All tags" at bounding box center [750, 358] width 204 height 29
click at [658, 363] on input "Tags All tags" at bounding box center [657, 357] width 2 height 14
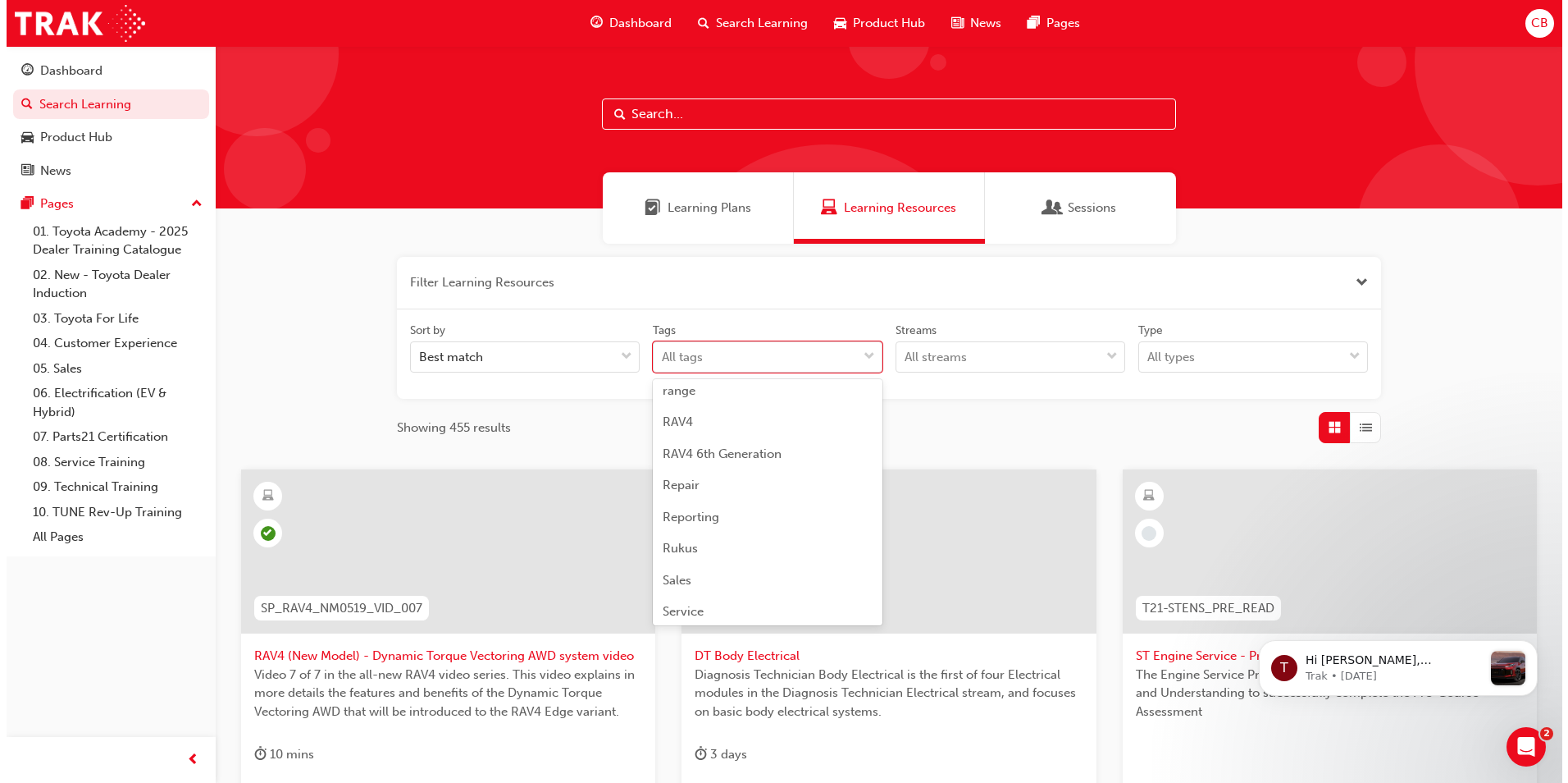
scroll to position [4184, 0]
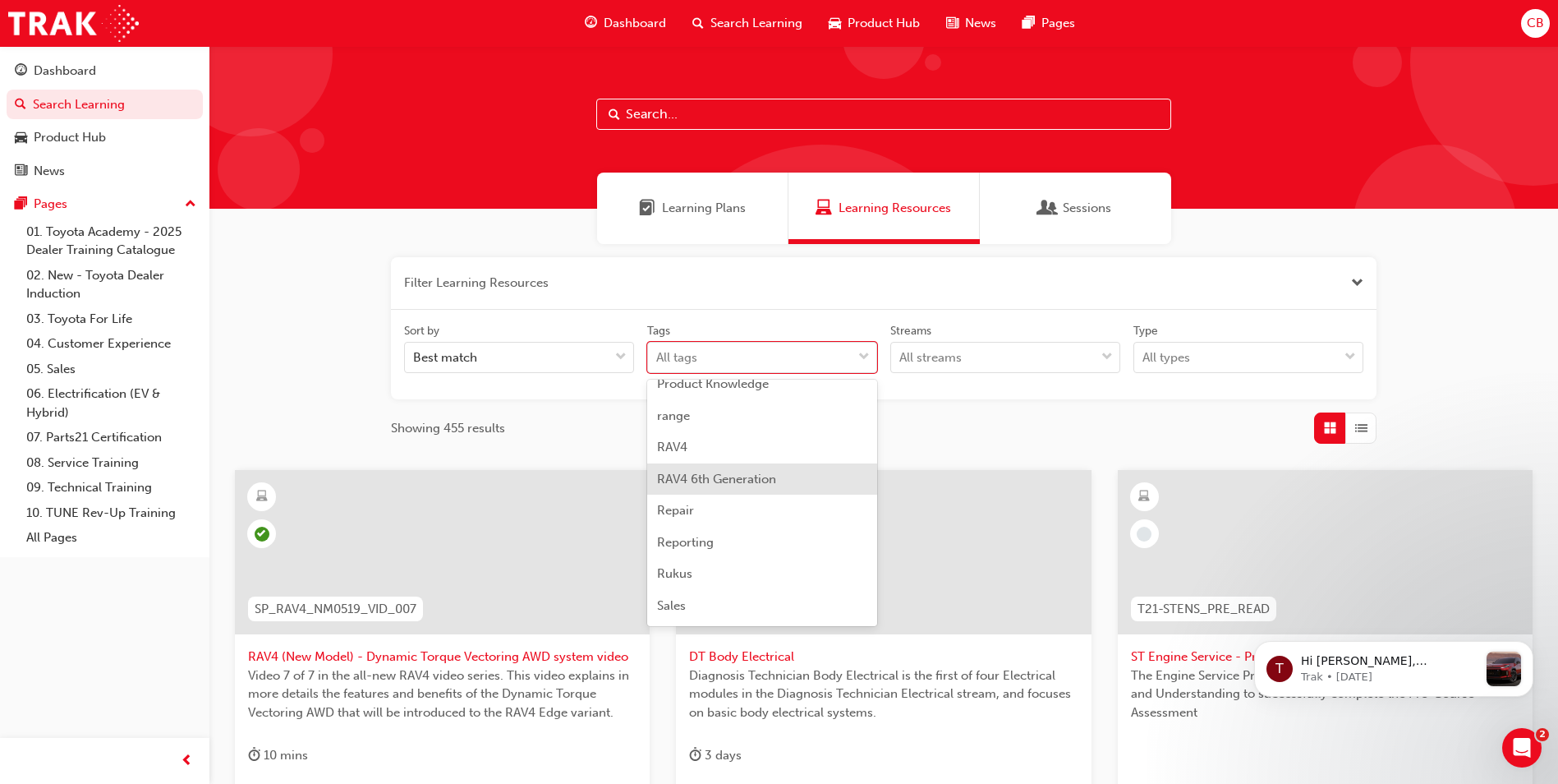
click at [716, 481] on span "RAV4 6th Generation" at bounding box center [716, 479] width 120 height 15
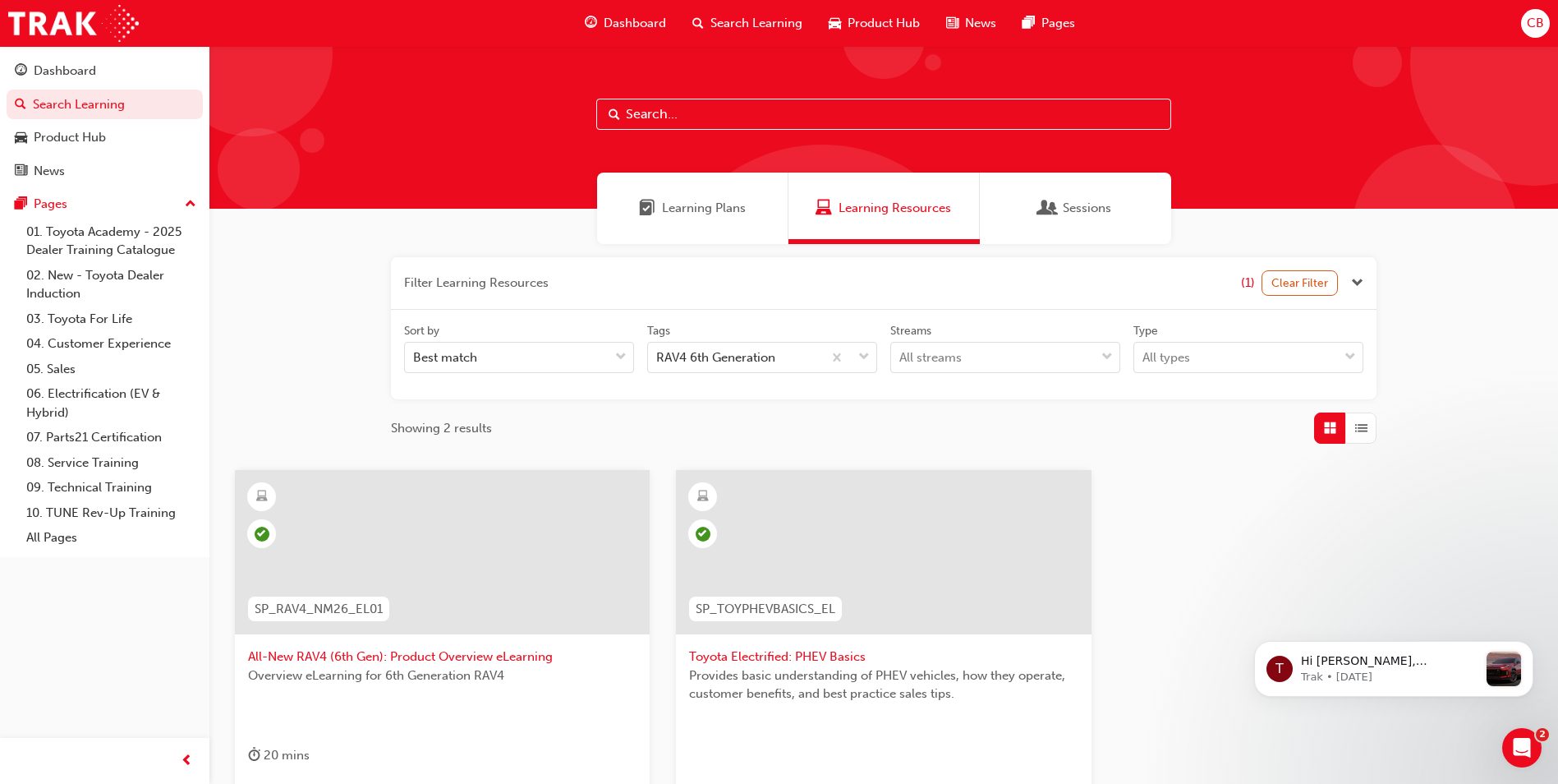
click at [440, 660] on span "All-New RAV4 (6th Gen): Product Overview eLearning" at bounding box center [442, 656] width 388 height 19
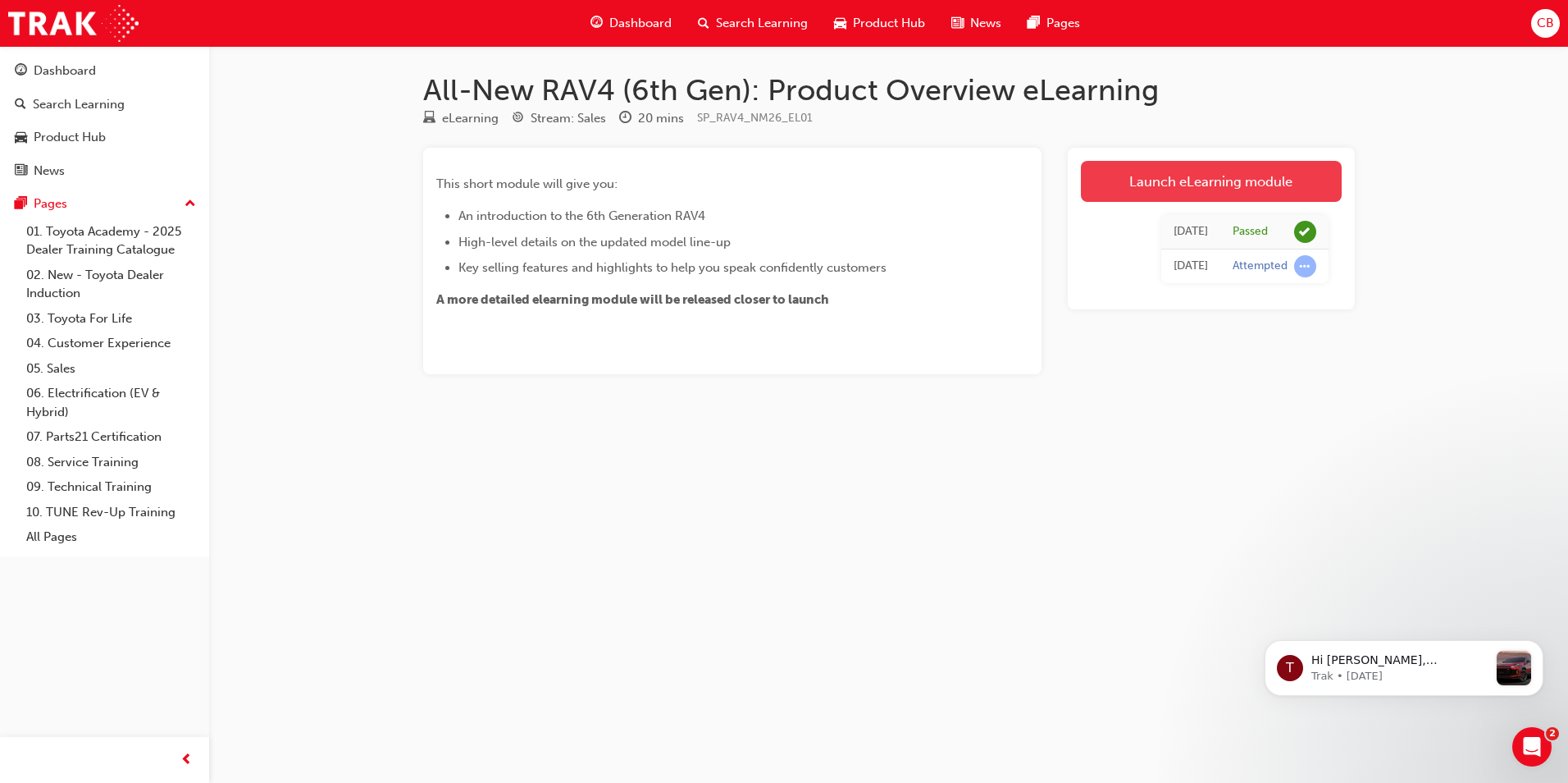
click at [1202, 168] on link "Launch eLearning module" at bounding box center [1211, 181] width 261 height 41
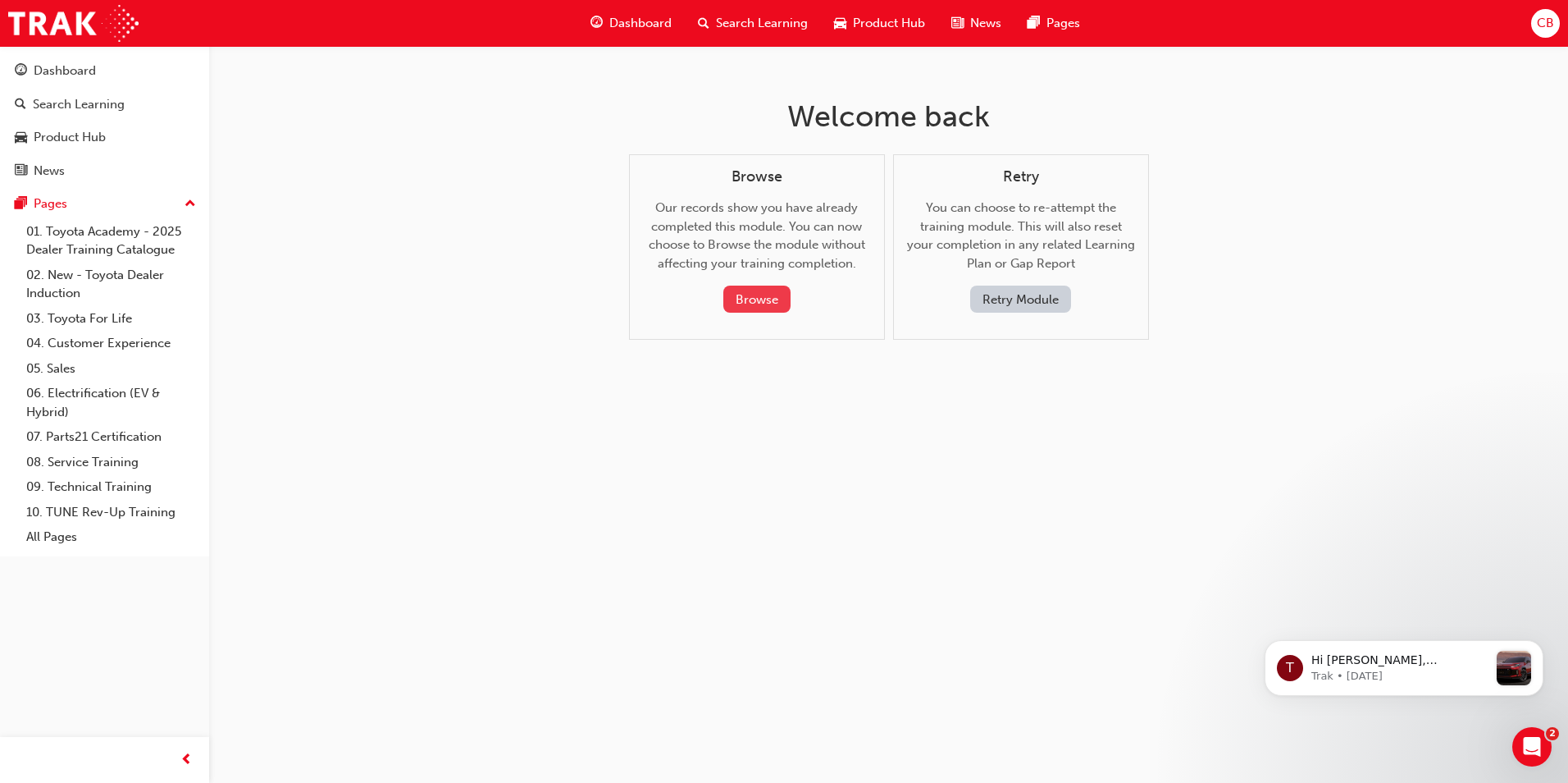
click at [756, 302] on button "Browse" at bounding box center [757, 298] width 68 height 27
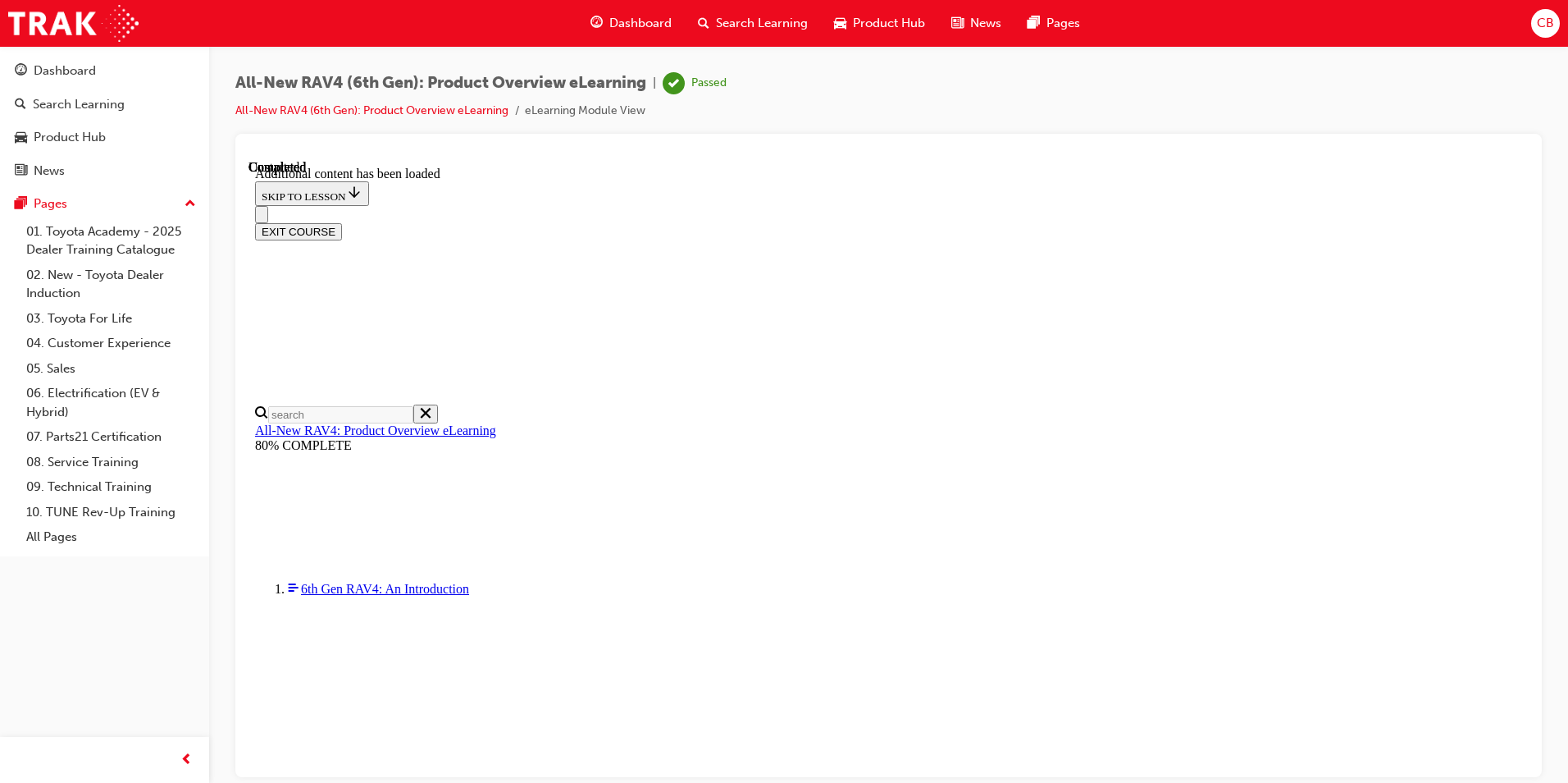
scroll to position [57, 0]
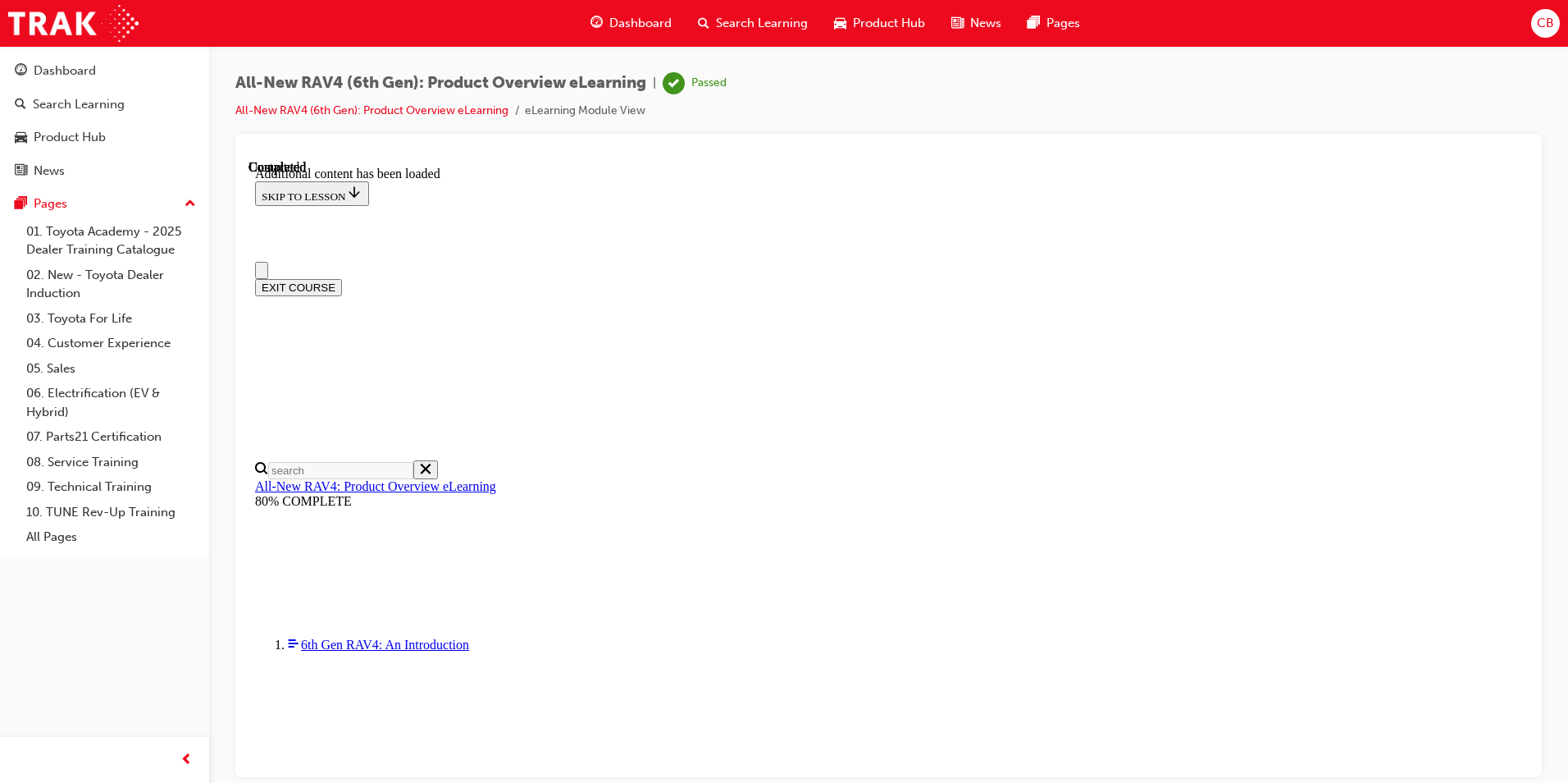
scroll to position [0, 0]
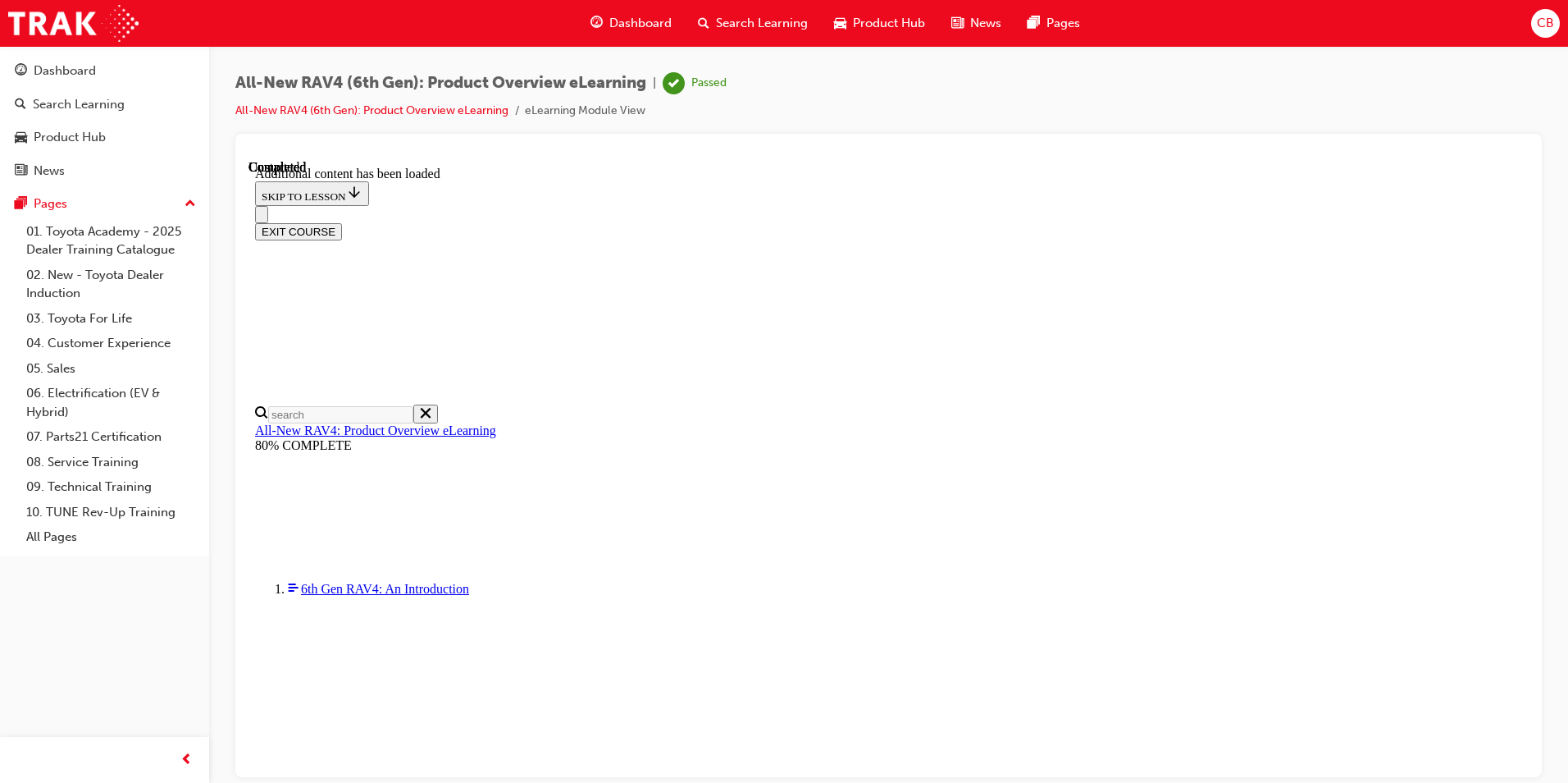
scroll to position [2297, 0]
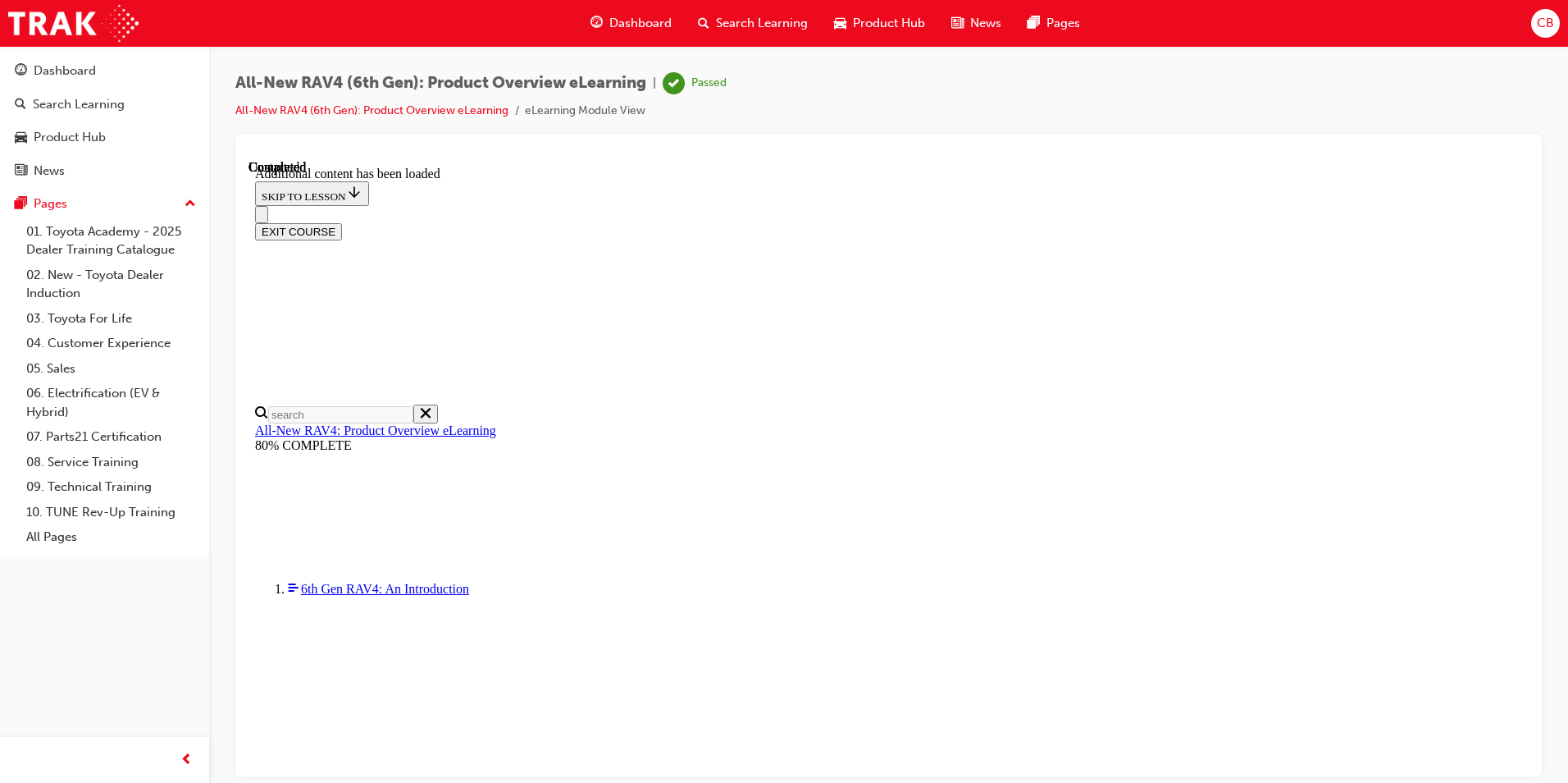
scroll to position [0, 237]
